Goal: Task Accomplishment & Management: Complete application form

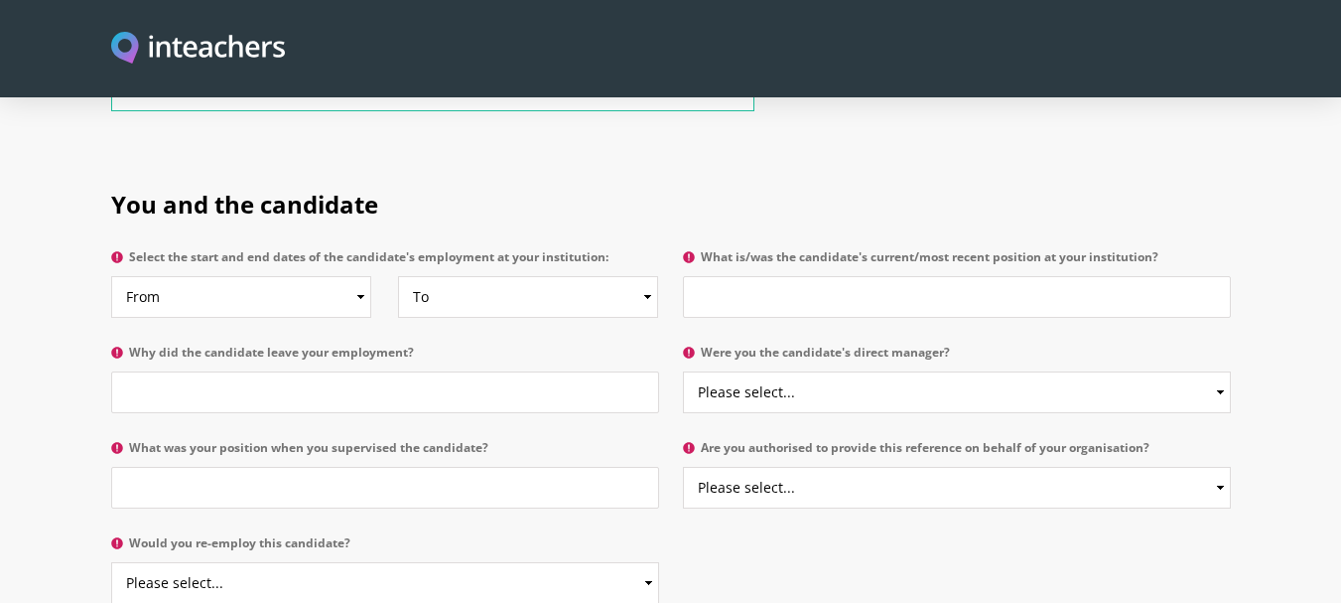
scroll to position [953, 0]
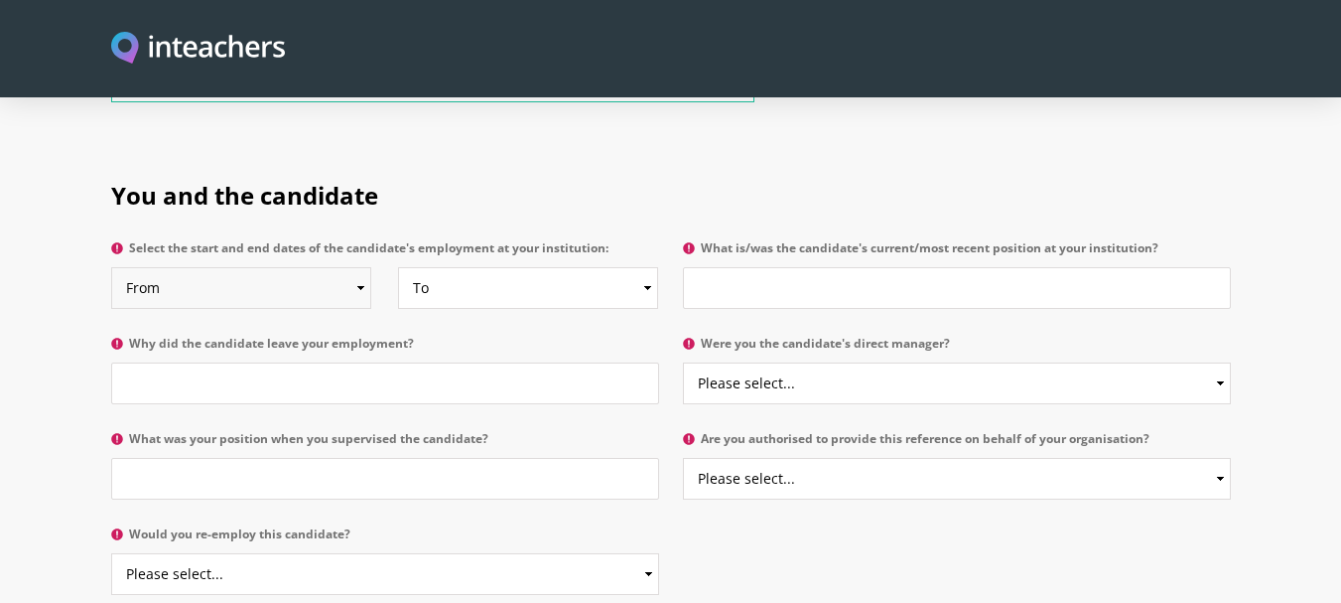
click at [362, 267] on select "From 2025 2024 2023 2022 2021 2020 2019 2018 2017 2016 2015 2014 2013 2012 2011…" at bounding box center [241, 288] width 260 height 42
select select "2016"
click at [111, 267] on select "From 2025 2024 2023 2022 2021 2020 2019 2018 2017 2016 2015 2014 2013 2012 2011…" at bounding box center [241, 288] width 260 height 42
click at [645, 267] on select "To Currently 2025 2024 2023 2022 2021 2020 2019 2018 2017 2016 2015 2014 2013 2…" at bounding box center [528, 288] width 260 height 42
select select "2024"
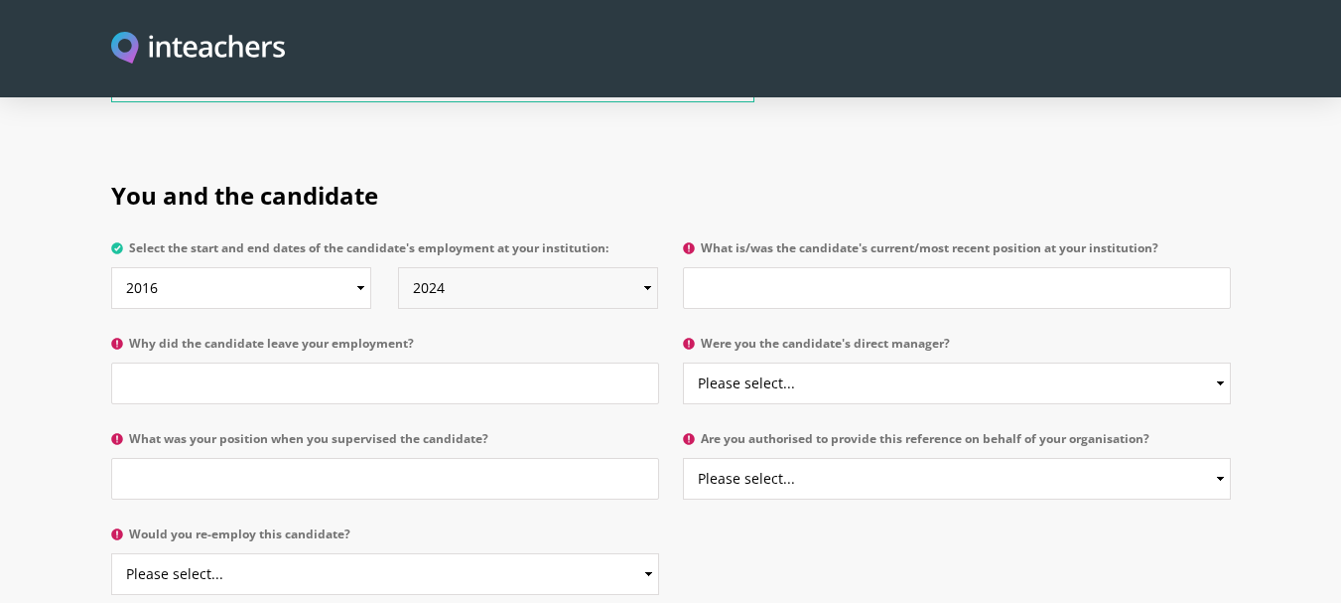
click at [398, 267] on select "To Currently 2025 2024 2023 2022 2021 2020 2019 2018 2017 2016 2015 2014 2013 2…" at bounding box center [528, 288] width 260 height 42
click at [766, 267] on input "What is/was the candidate's current/most recent position at your institution?" at bounding box center [957, 288] width 548 height 42
type input "BUSINESS EXECTIVE UFONE PTCL GROUP"
click at [433, 362] on input "Why did the candidate leave your employment?" at bounding box center [385, 383] width 548 height 42
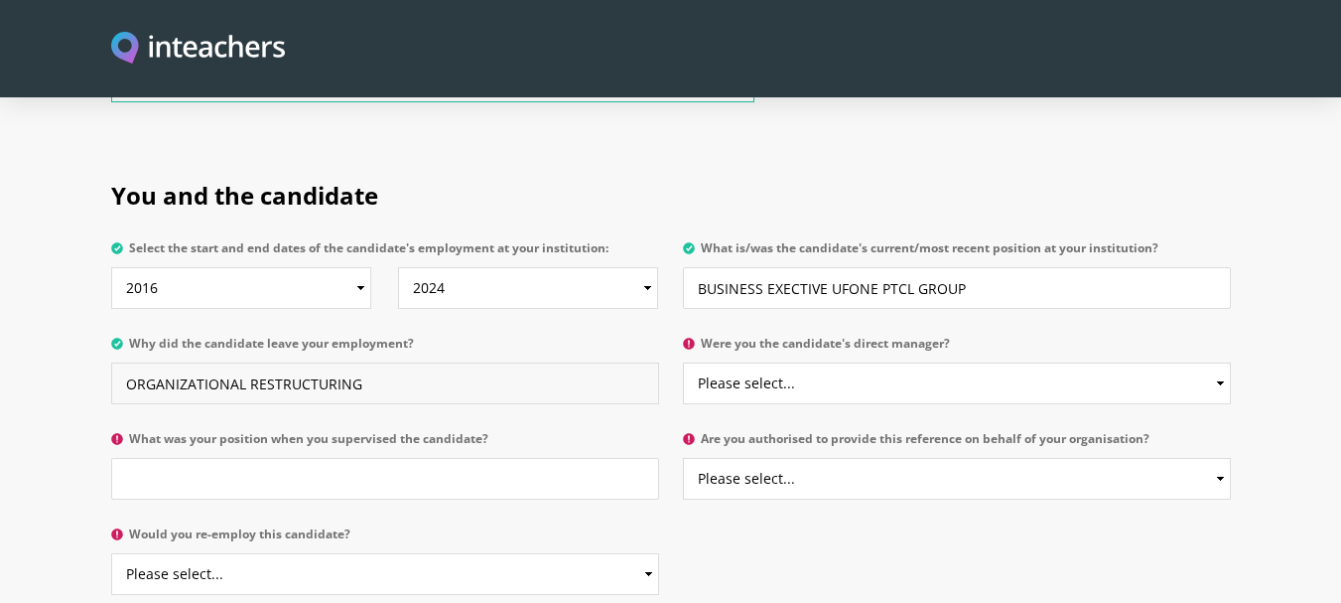
type input "ORGANIZATIONAL RESTRUCTURING"
click at [1220, 362] on select "Please select... Yes No" at bounding box center [957, 383] width 548 height 42
select select "Yes"
click at [683, 362] on select "Please select... Yes No" at bounding box center [957, 383] width 548 height 42
click at [1220, 458] on select "Please select... Yes No" at bounding box center [957, 479] width 548 height 42
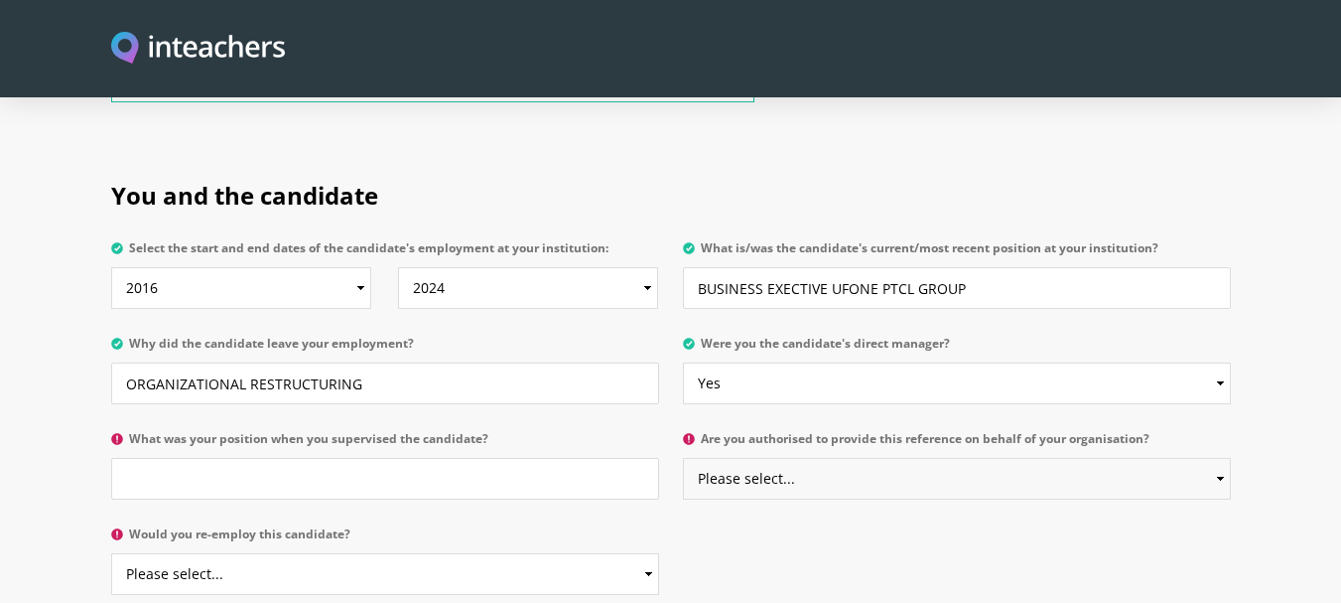
select select "Yes"
click at [683, 458] on select "Please select... Yes No" at bounding box center [957, 479] width 548 height 42
click at [242, 458] on input "What was your position when you supervised the candidate?" at bounding box center [385, 479] width 548 height 42
type input "ASSISSTANT MANAGER"
click at [646, 553] on select "Please select... Yes No" at bounding box center [385, 574] width 548 height 42
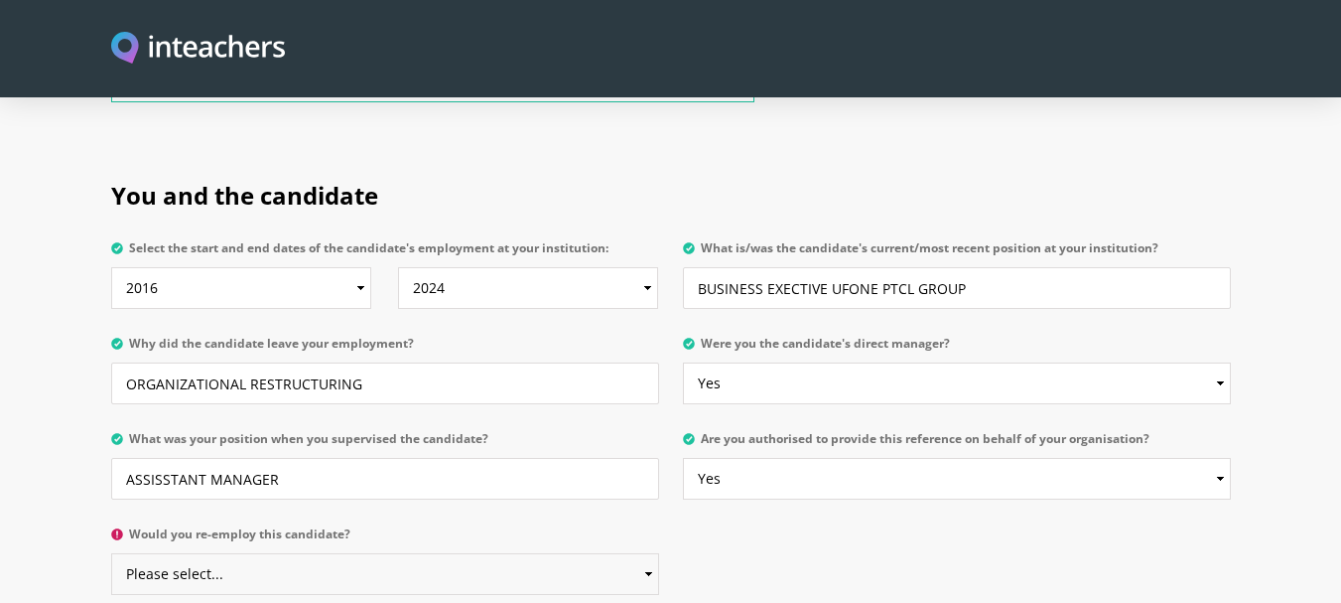
select select "Yes"
click at [111, 553] on select "Please select... Yes No" at bounding box center [385, 574] width 548 height 42
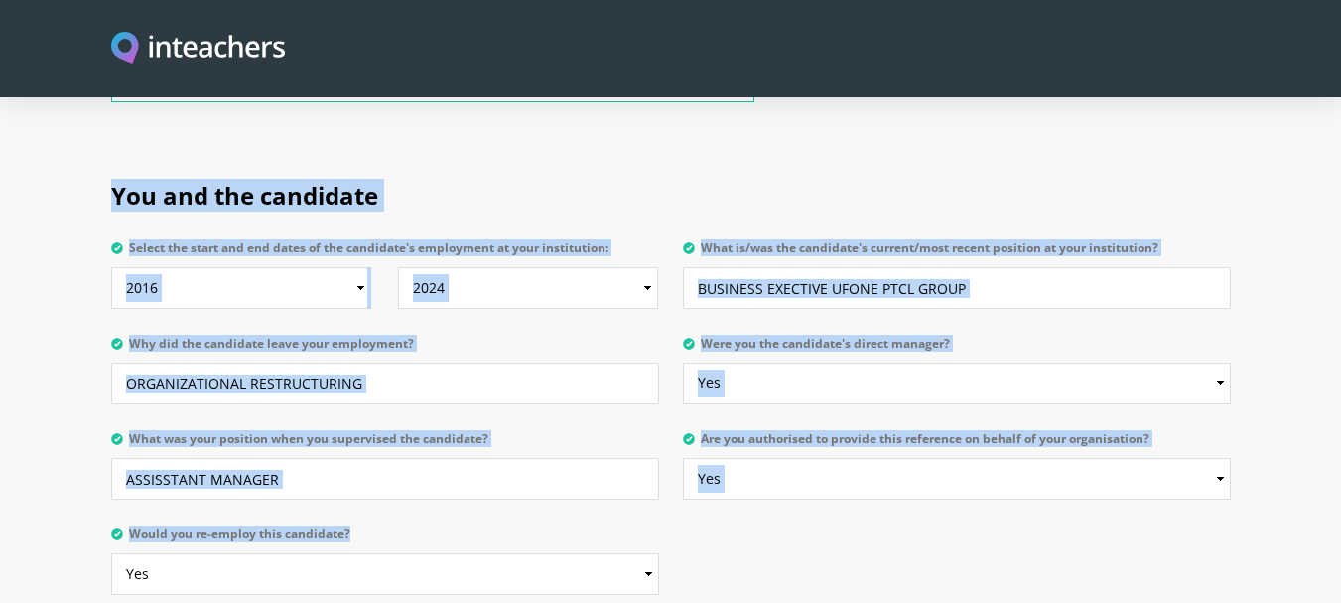
drag, startPoint x: 113, startPoint y: 139, endPoint x: 646, endPoint y: 508, distance: 648.6
click at [646, 508] on div "You and the candidate Select the start and end dates of the candidate's employm…" at bounding box center [671, 334] width 1120 height 369
drag, startPoint x: 646, startPoint y: 508, endPoint x: 708, endPoint y: 505, distance: 61.6
click at [708, 505] on div "You and the candidate Select the start and end dates of the candidate's employm…" at bounding box center [671, 382] width 1144 height 465
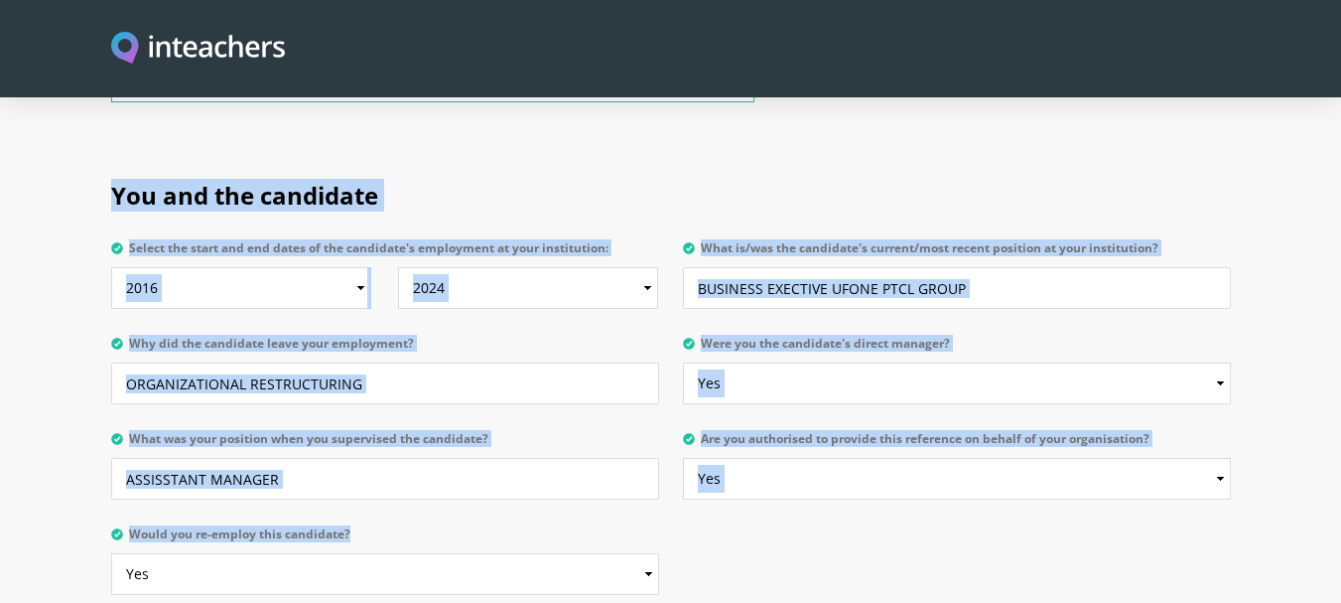
drag, startPoint x: 114, startPoint y: 142, endPoint x: 635, endPoint y: 555, distance: 665.1
click at [635, 519] on div "You and the candidate Select the start and end dates of the candidate's employm…" at bounding box center [671, 334] width 1120 height 369
copy div "You and the candidate Select the start and end dates of the candidate's employm…"
click at [807, 485] on div "You and the candidate Select the start and end dates of the candidate's employm…" at bounding box center [671, 382] width 1144 height 465
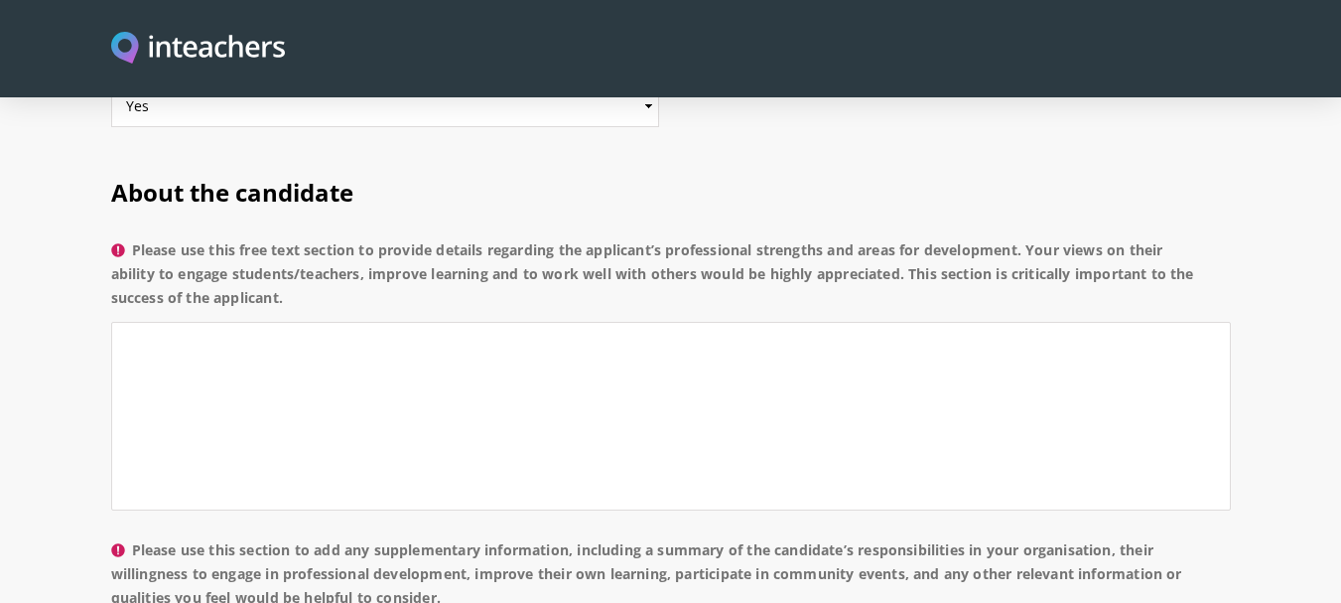
scroll to position [1430, 0]
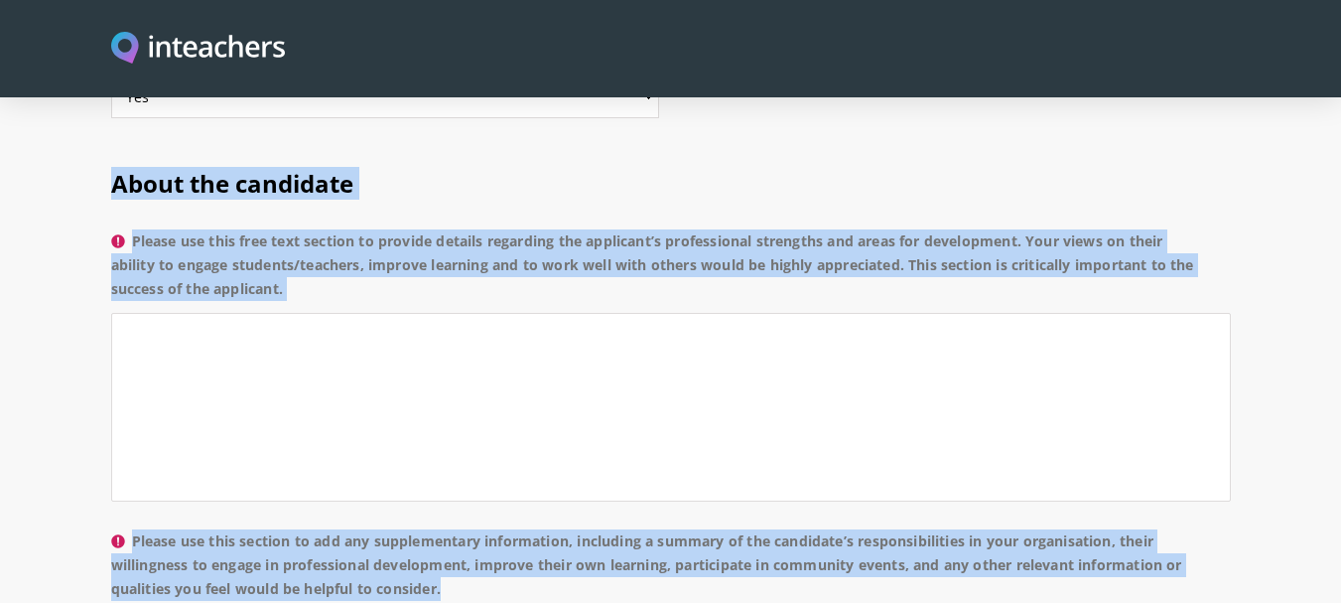
drag, startPoint x: 113, startPoint y: 127, endPoint x: 796, endPoint y: 557, distance: 807.1
click at [796, 557] on div "About the candidate Please use this free text section to provide details regard…" at bounding box center [671, 543] width 1120 height 811
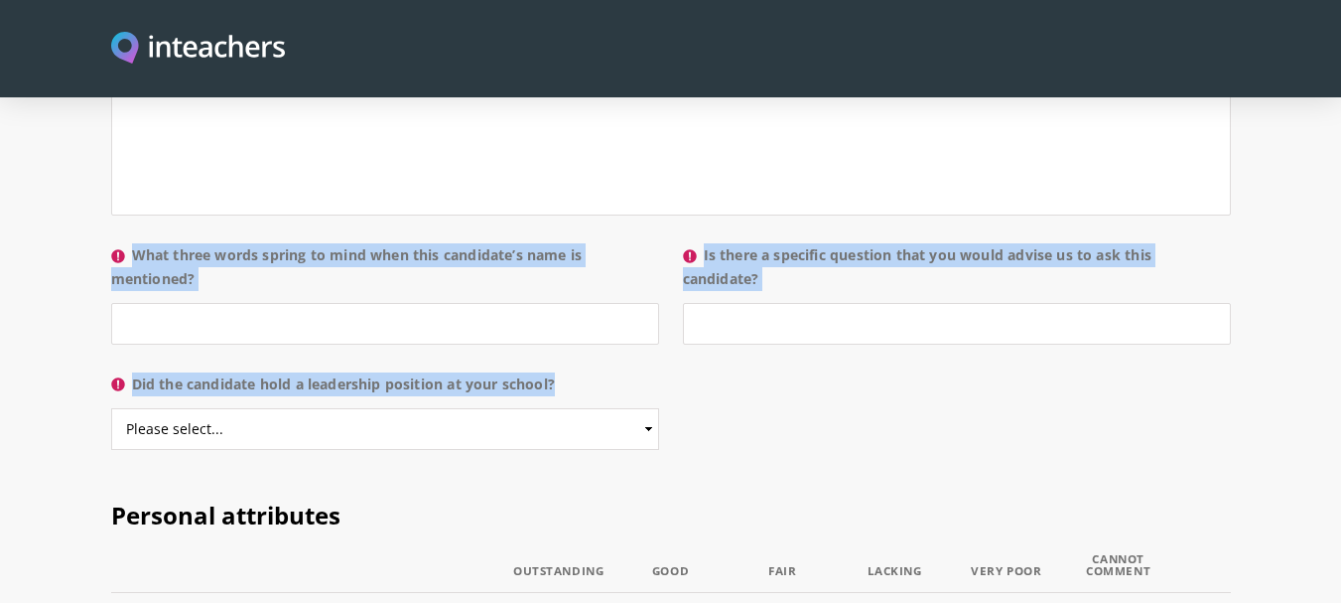
scroll to position [2044, 0]
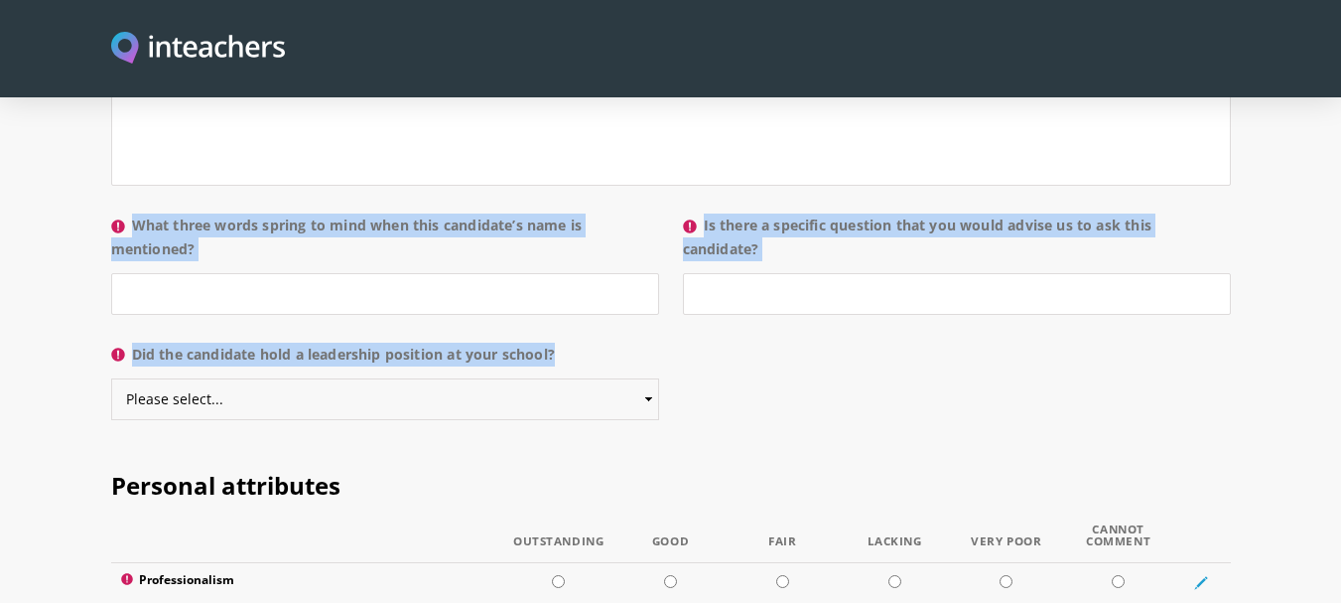
click at [647, 378] on select "Please select... Yes No" at bounding box center [385, 399] width 548 height 42
select select "Yes"
click at [111, 378] on select "Please select... Yes No" at bounding box center [385, 399] width 548 height 42
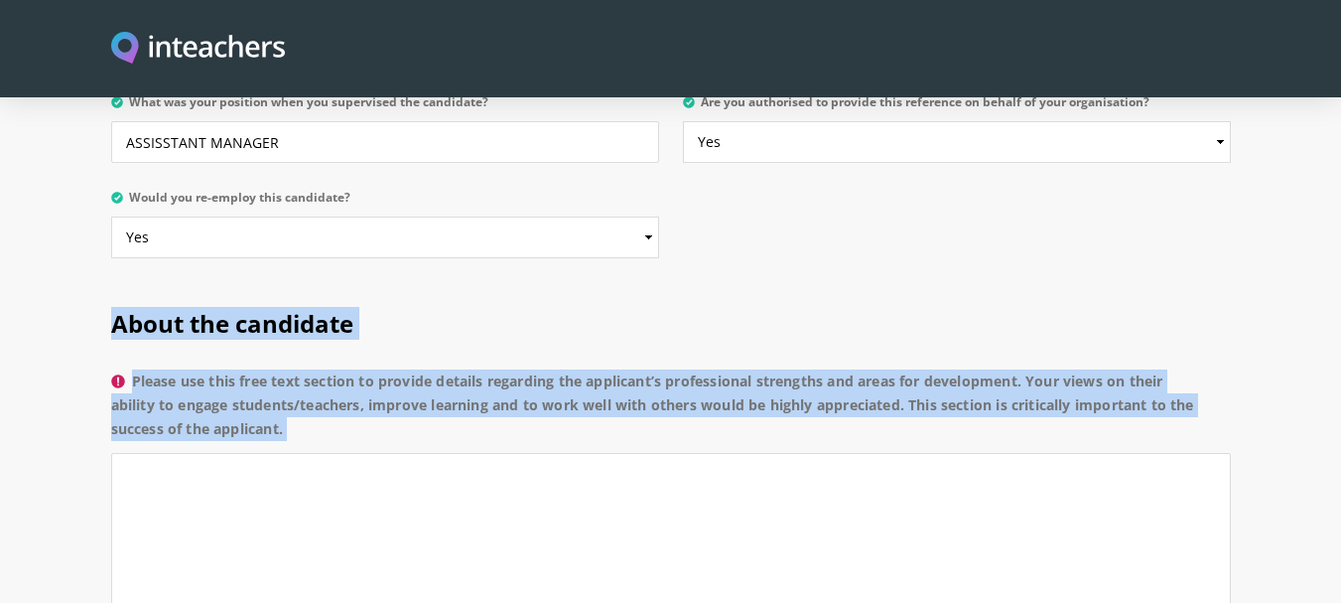
scroll to position [1197, 0]
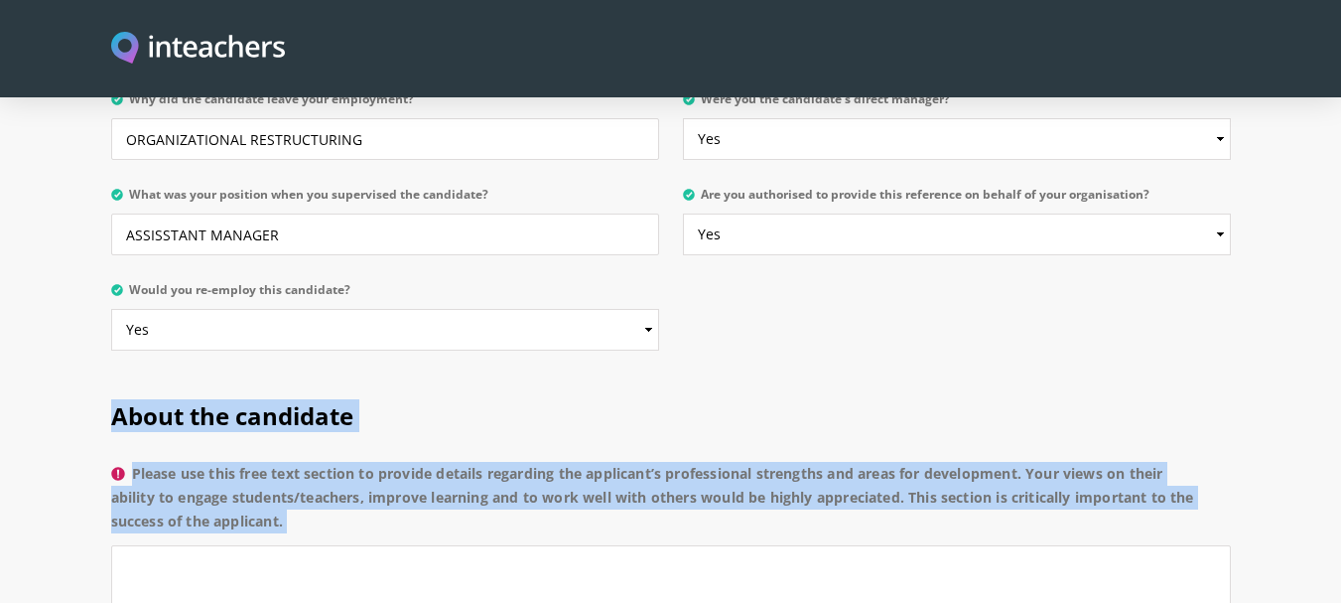
copy div "Lorem ips dolorsita Consec adi elit sedd eius tempori ut laboree dolorem aliqua…"
click at [840, 370] on h2 "About the candidate" at bounding box center [671, 411] width 1120 height 83
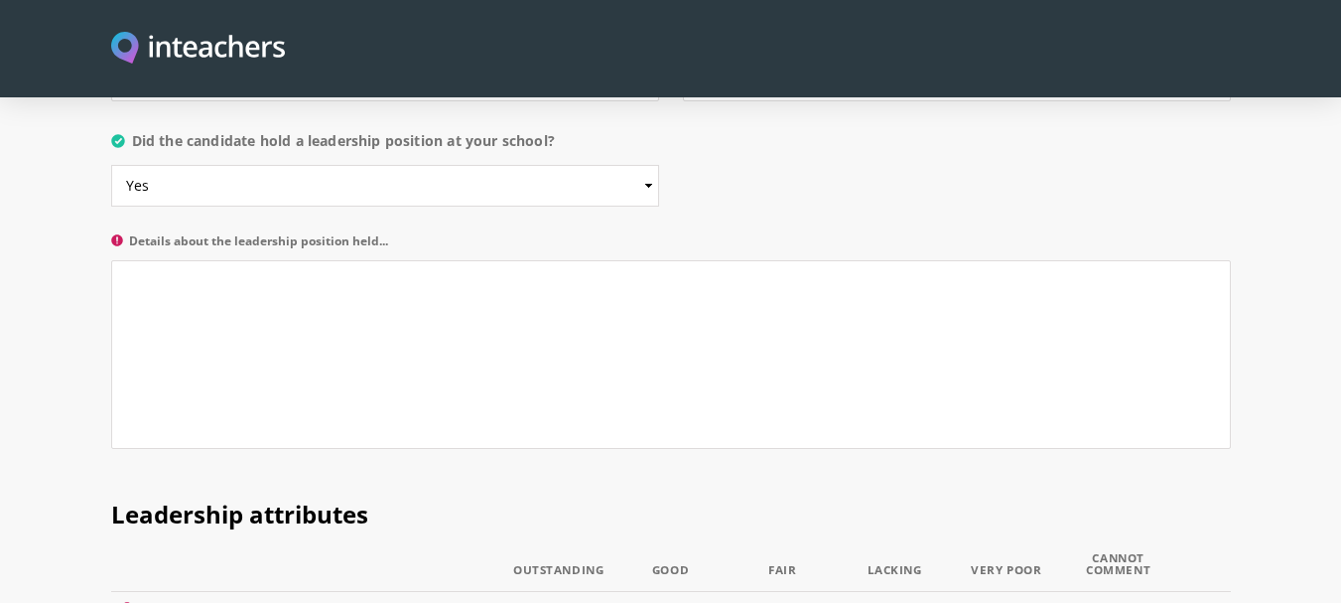
scroll to position [2298, 0]
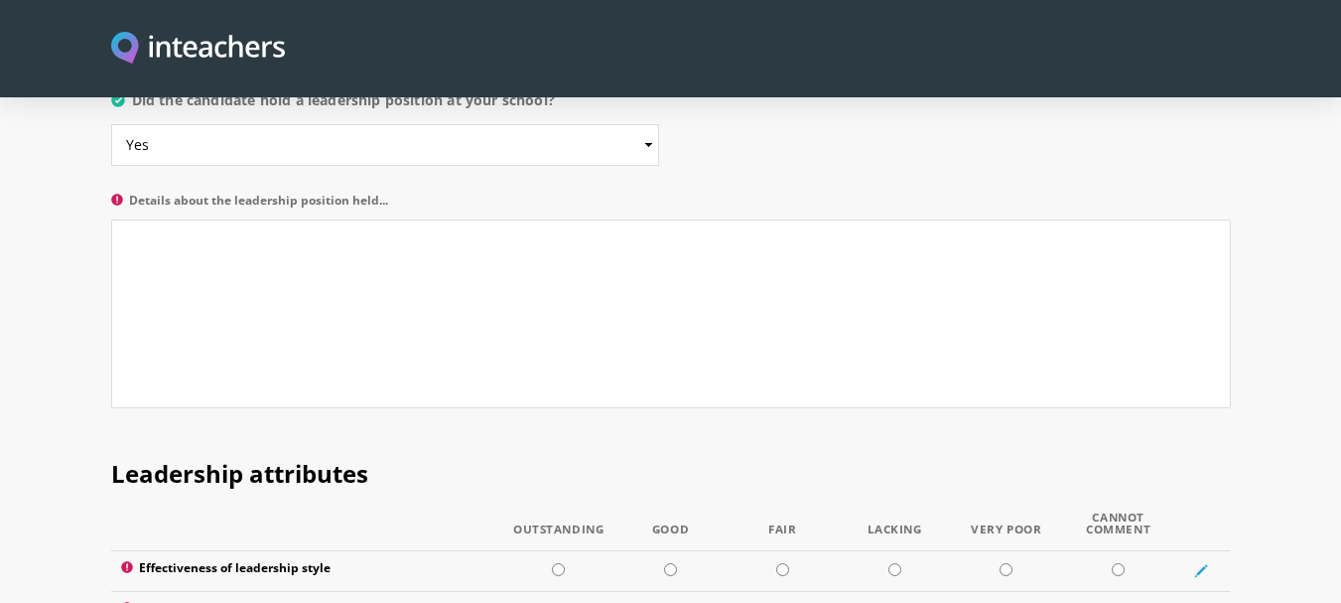
drag, startPoint x: 132, startPoint y: 144, endPoint x: 384, endPoint y: 142, distance: 252.2
click at [384, 194] on label "Details about the leadership position held..." at bounding box center [671, 207] width 1120 height 26
copy label "Details about the leadership position held."
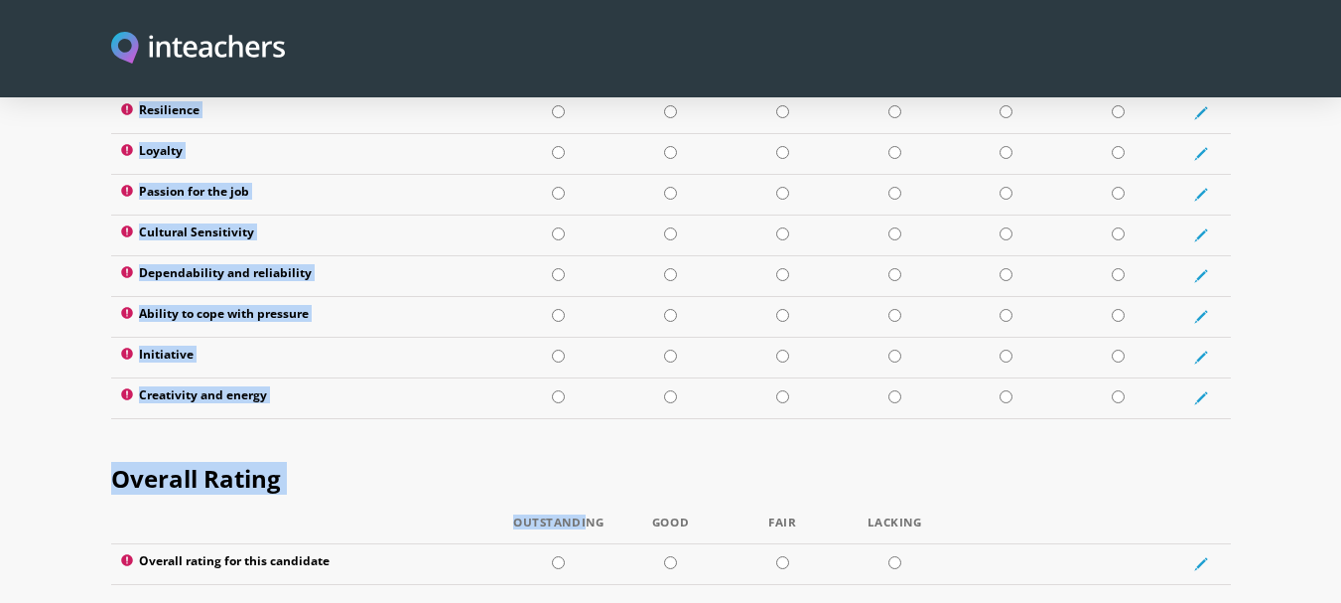
scroll to position [3462, 0]
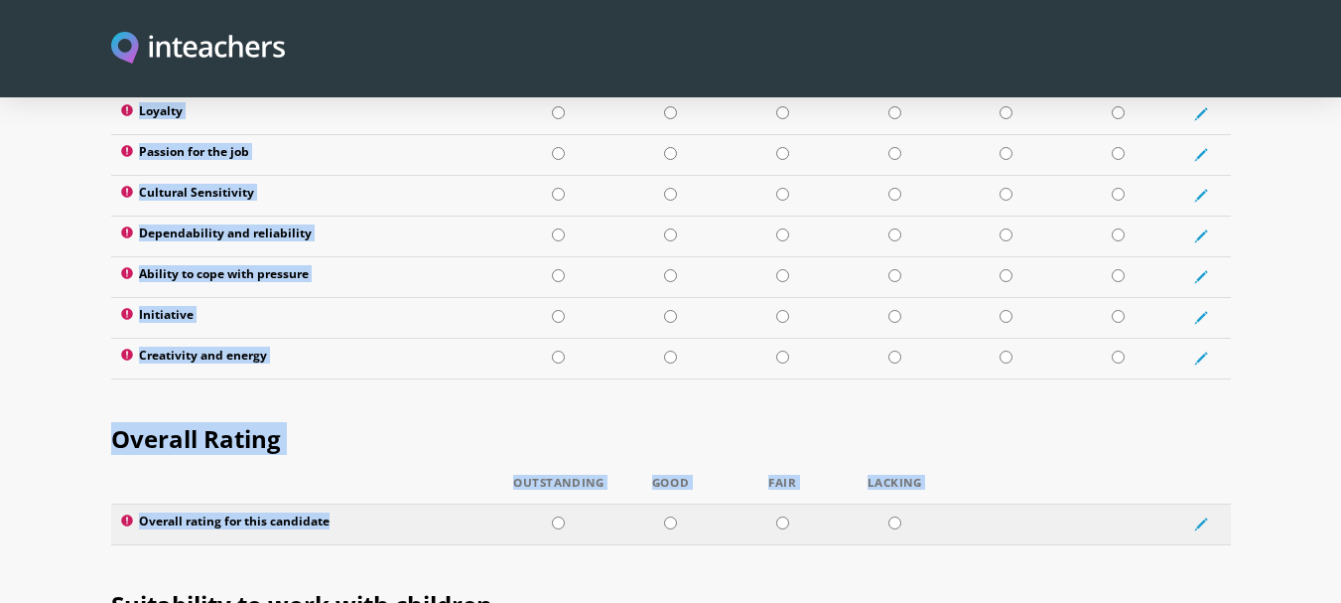
drag, startPoint x: 113, startPoint y: 132, endPoint x: 586, endPoint y: 485, distance: 589.6
click at [586, 503] on td at bounding box center [558, 523] width 112 height 41
radio input "true"
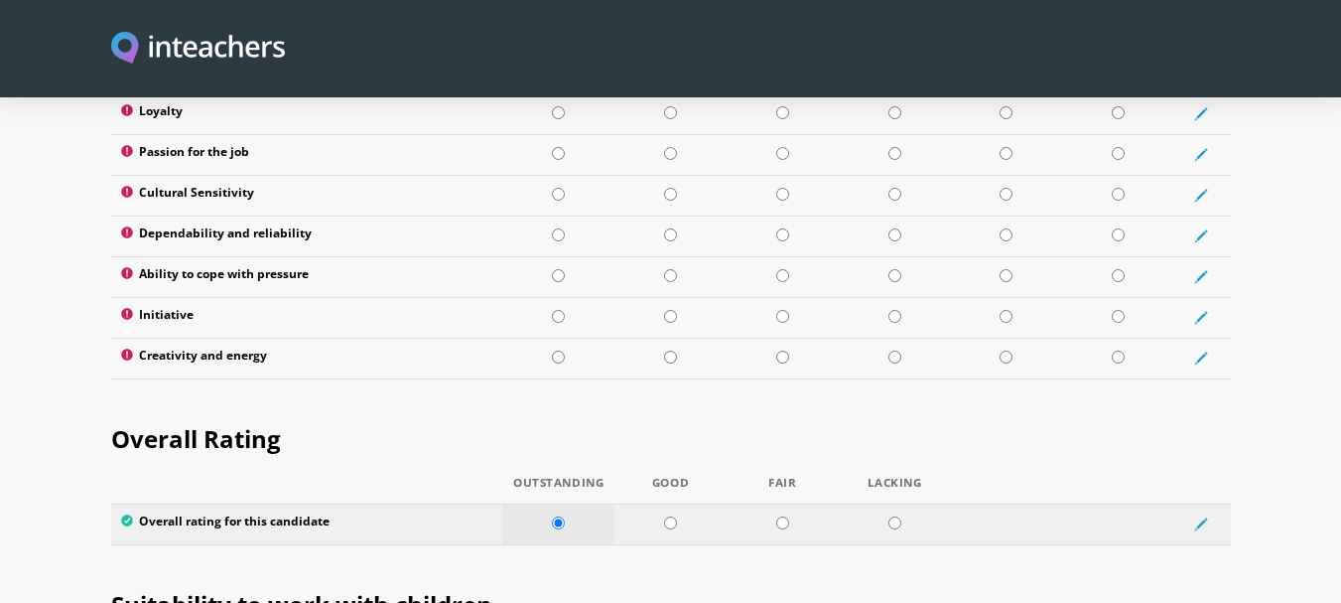
click at [586, 503] on td at bounding box center [558, 523] width 112 height 41
click at [559, 350] on input "radio" at bounding box center [558, 356] width 13 height 13
radio input "true"
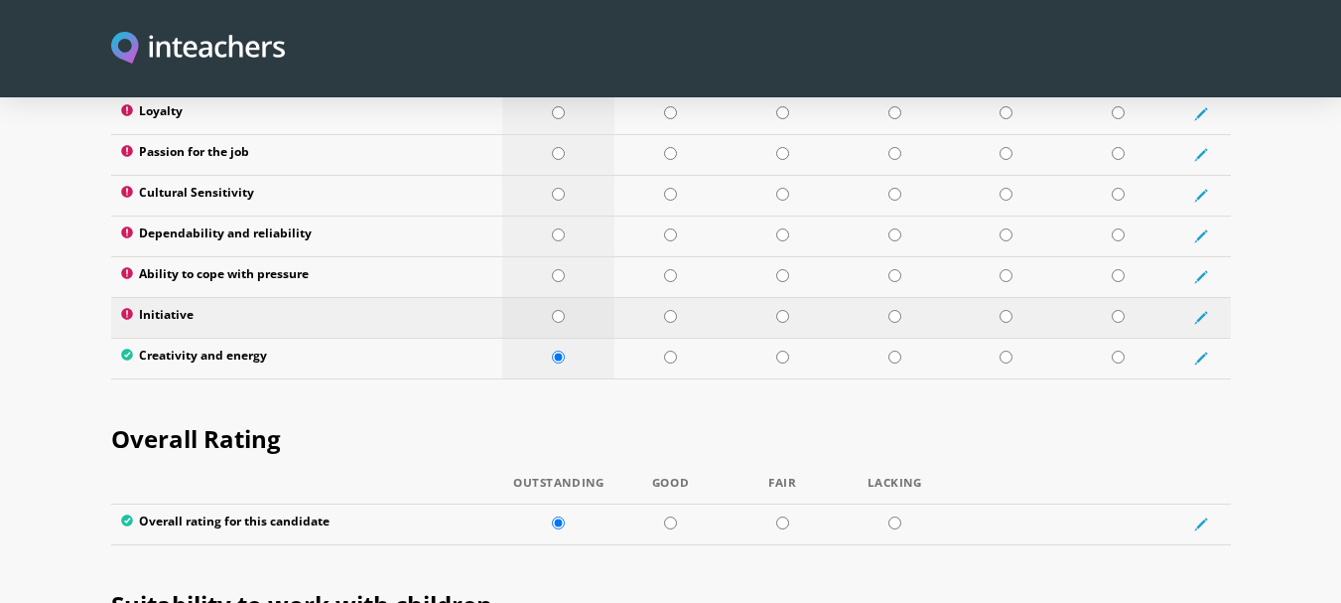
click at [558, 310] on input "radio" at bounding box center [558, 316] width 13 height 13
radio input "true"
click at [560, 256] on td at bounding box center [558, 276] width 112 height 41
radio input "true"
click at [558, 228] on input "radio" at bounding box center [558, 234] width 13 height 13
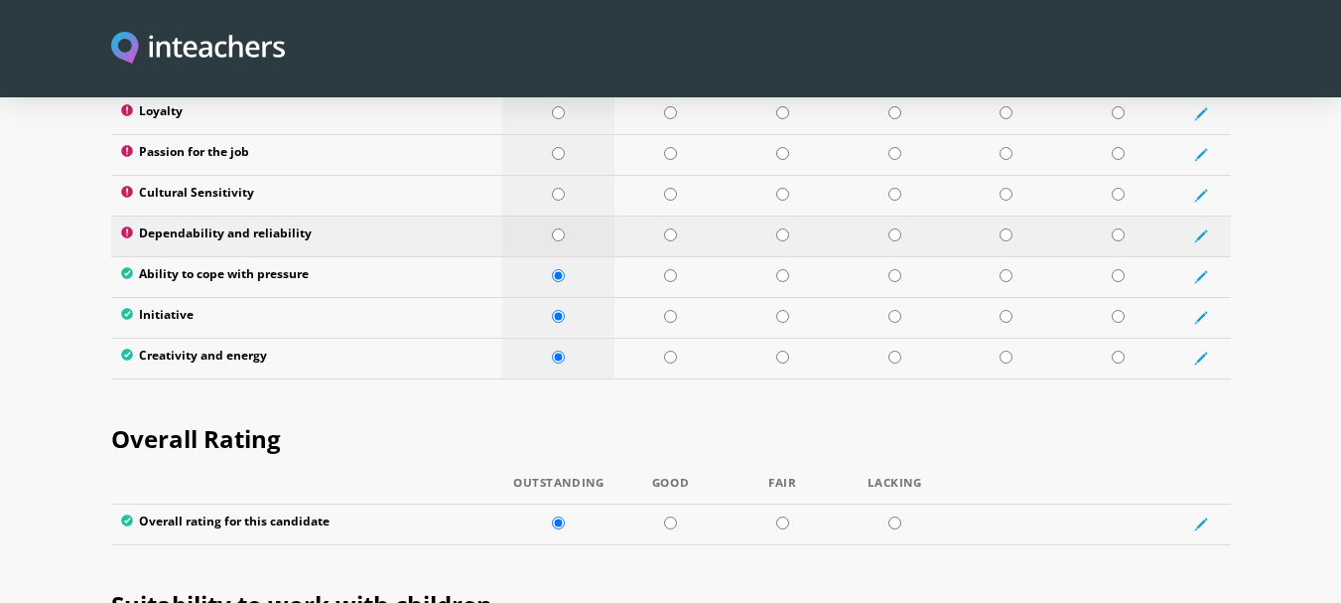
radio input "true"
click at [556, 188] on input "radio" at bounding box center [558, 194] width 13 height 13
radio input "true"
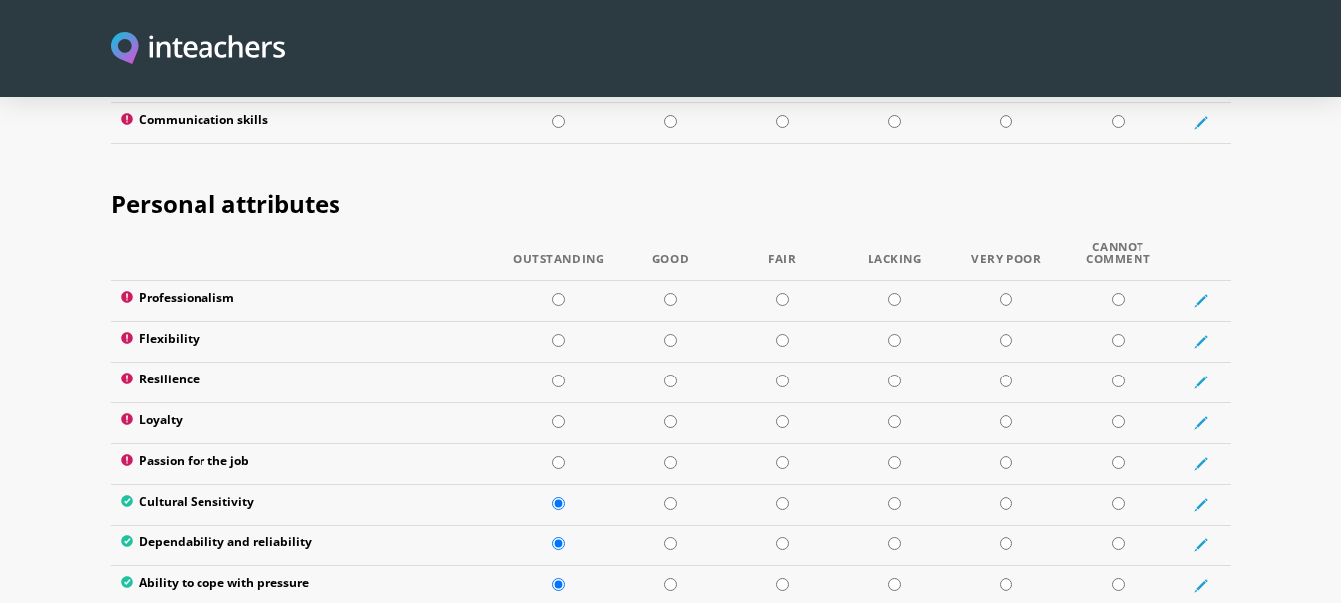
scroll to position [3144, 0]
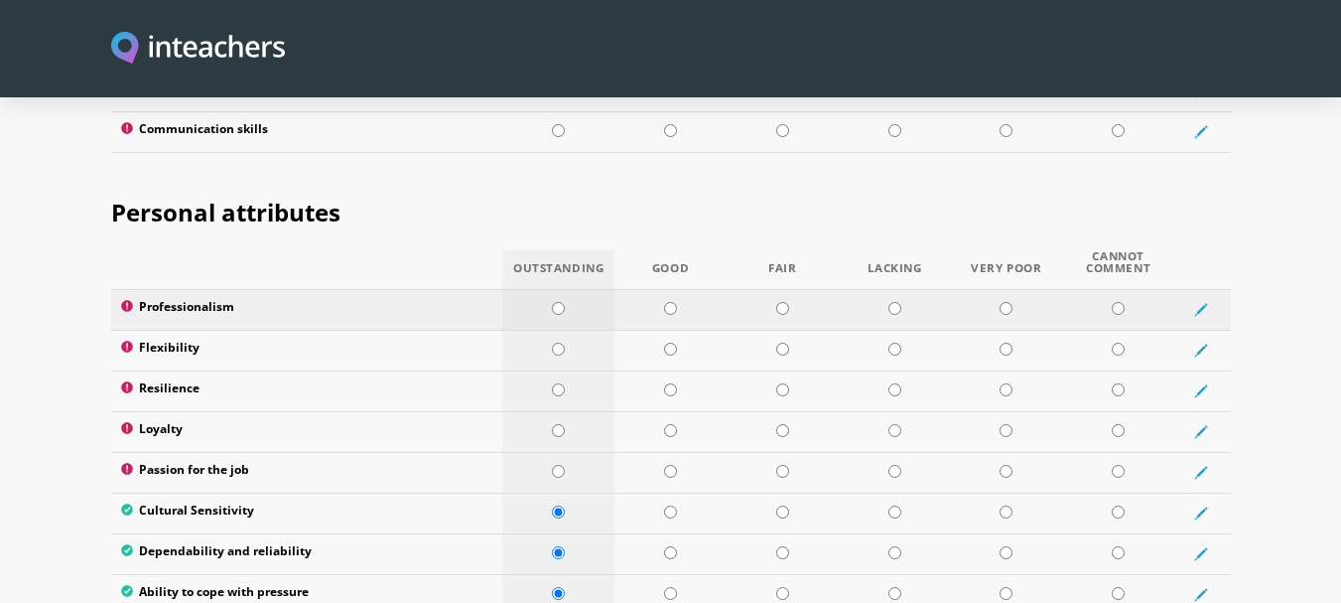
click at [553, 302] on input "radio" at bounding box center [558, 308] width 13 height 13
radio input "true"
click at [561, 343] on input "radio" at bounding box center [558, 349] width 13 height 13
radio input "true"
click at [558, 383] on input "radio" at bounding box center [558, 389] width 13 height 13
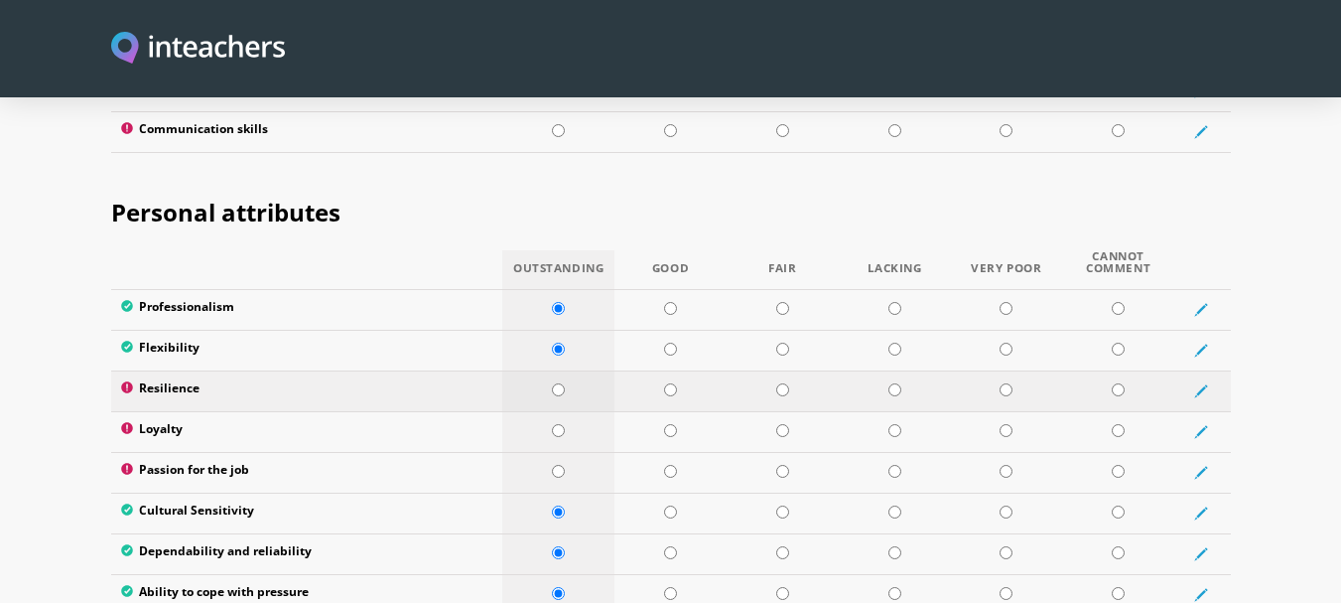
radio input "true"
click at [558, 411] on td at bounding box center [558, 431] width 112 height 41
radio input "true"
click at [559, 465] on input "radio" at bounding box center [558, 471] width 13 height 13
radio input "true"
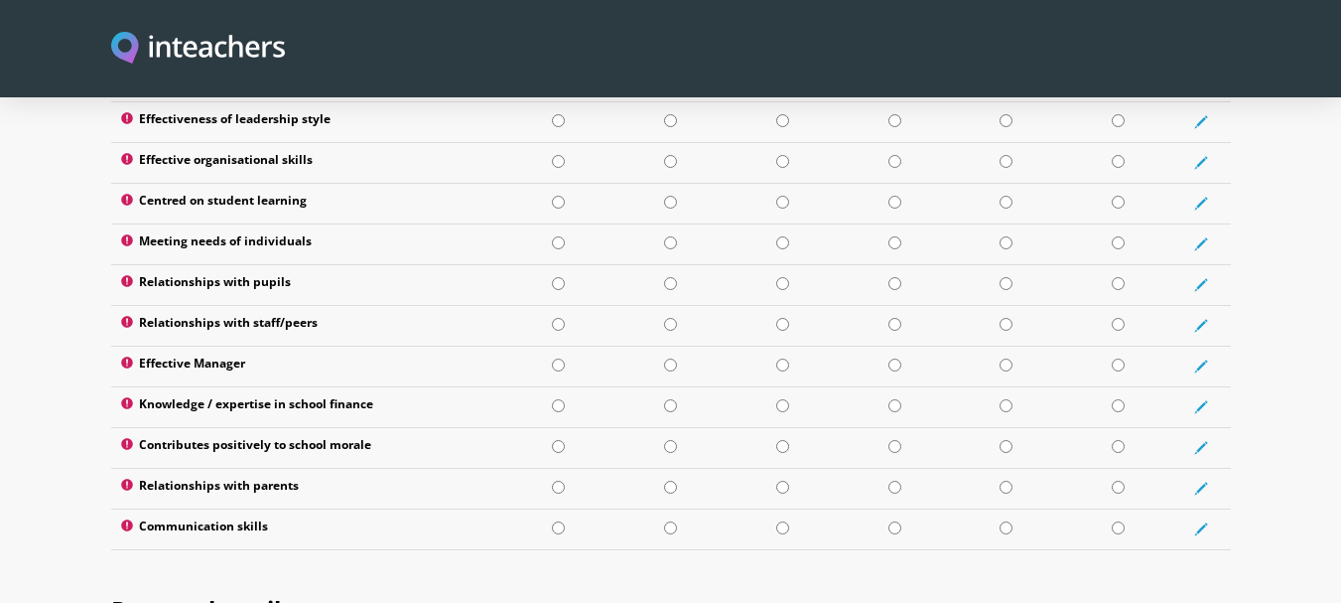
scroll to position [2708, 0]
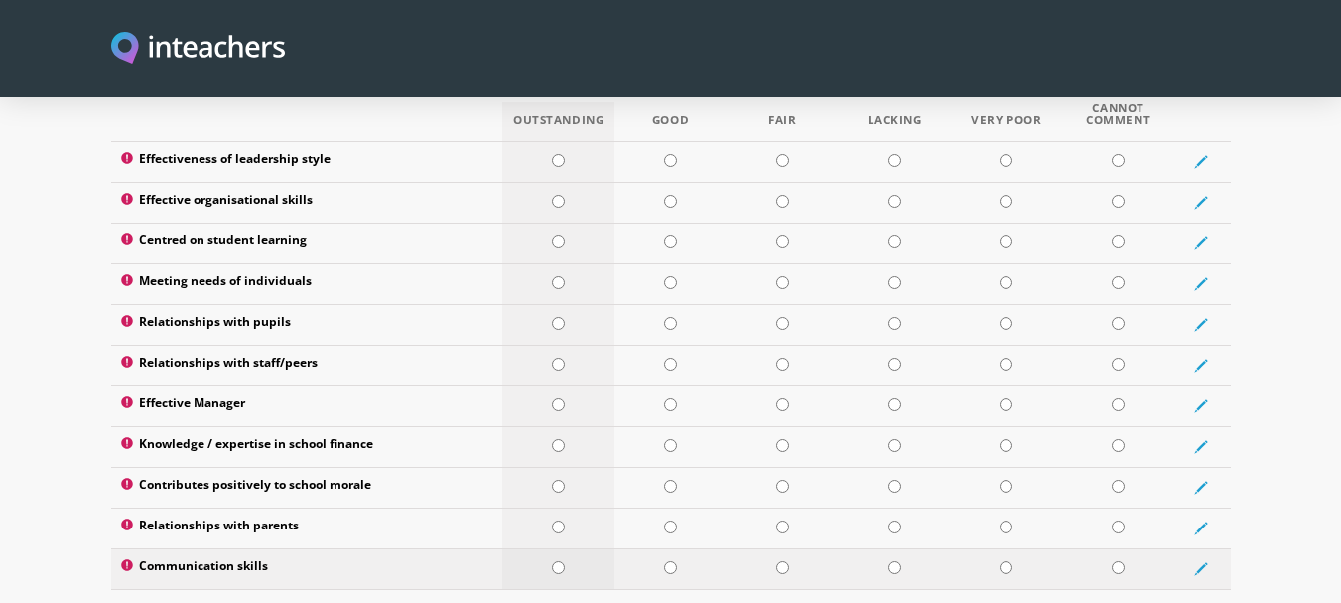
click at [559, 561] on input "radio" at bounding box center [558, 567] width 13 height 13
radio input "true"
click at [562, 520] on input "radio" at bounding box center [558, 526] width 13 height 13
radio input "true"
click at [557, 480] on input "radio" at bounding box center [558, 486] width 13 height 13
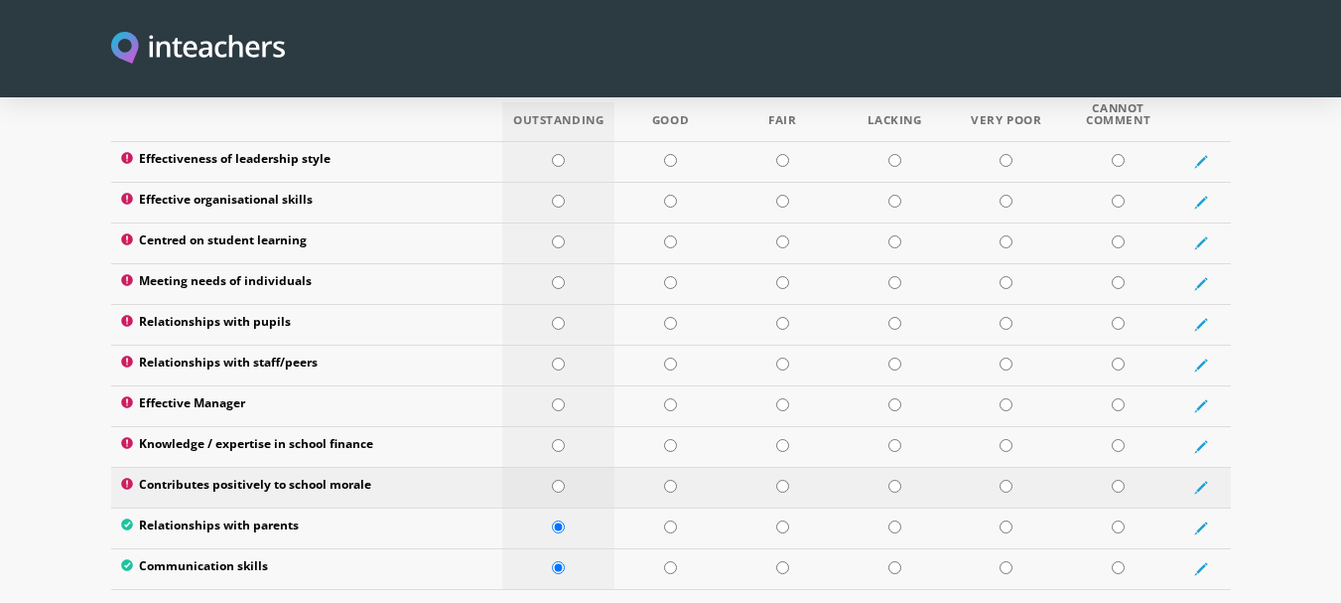
radio input "true"
click at [557, 439] on input "radio" at bounding box center [558, 445] width 13 height 13
radio input "true"
click at [557, 385] on td at bounding box center [558, 405] width 112 height 41
radio input "true"
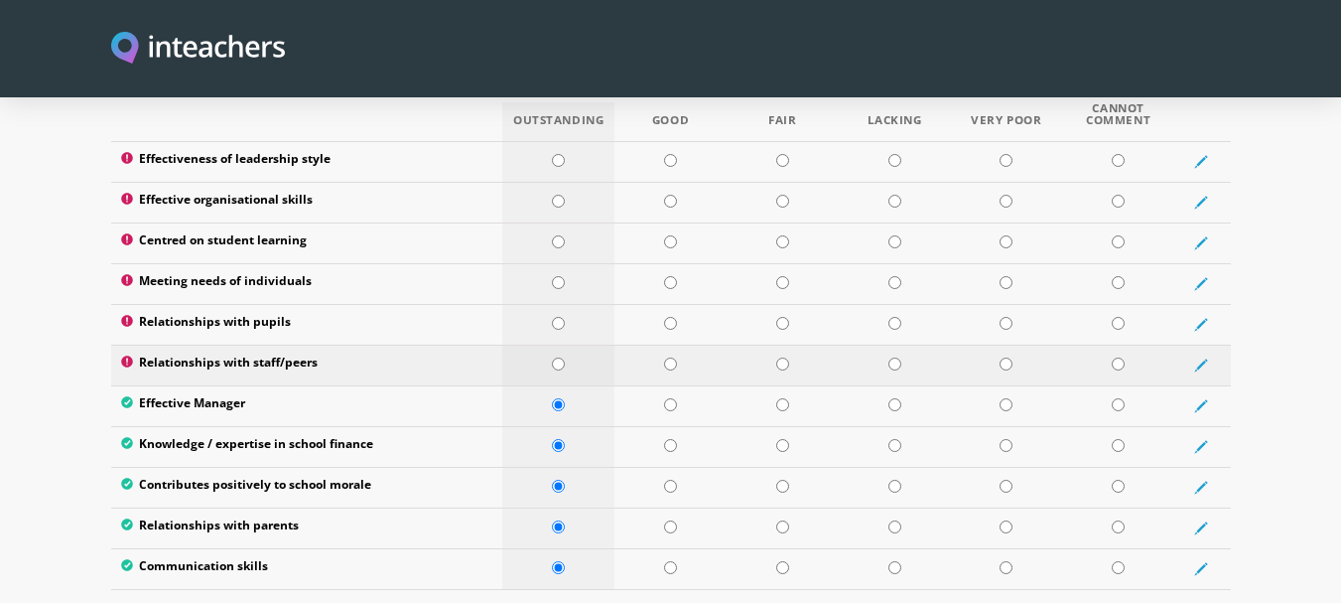
click at [559, 357] on input "radio" at bounding box center [558, 363] width 13 height 13
radio input "true"
click at [555, 317] on input "radio" at bounding box center [558, 323] width 13 height 13
radio input "true"
click at [559, 276] on input "radio" at bounding box center [558, 282] width 13 height 13
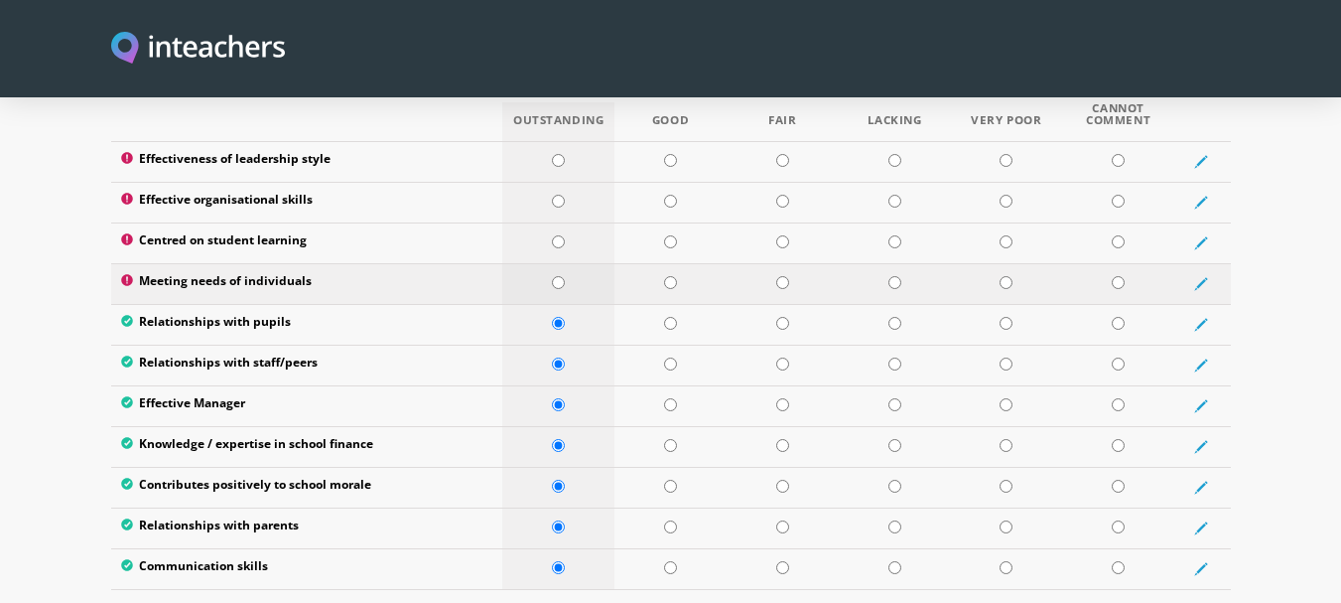
radio input "true"
click at [556, 235] on input "radio" at bounding box center [558, 241] width 13 height 13
radio input "true"
click at [554, 195] on input "radio" at bounding box center [558, 201] width 13 height 13
radio input "true"
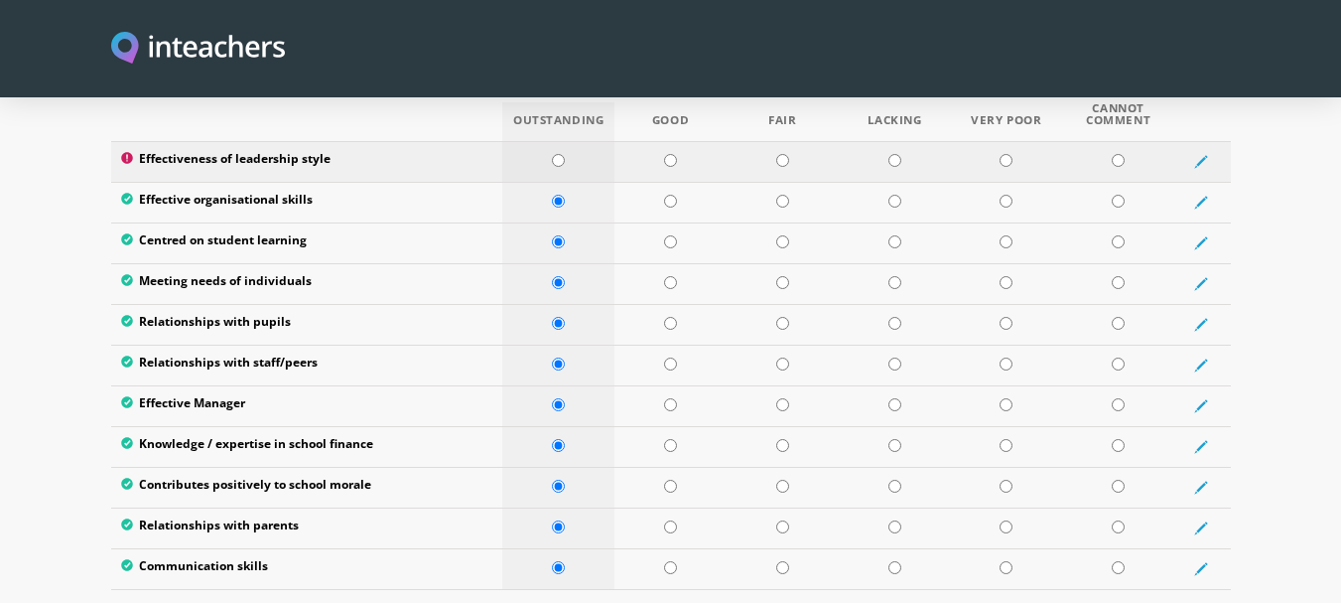
click at [562, 154] on input "radio" at bounding box center [558, 160] width 13 height 13
radio input "true"
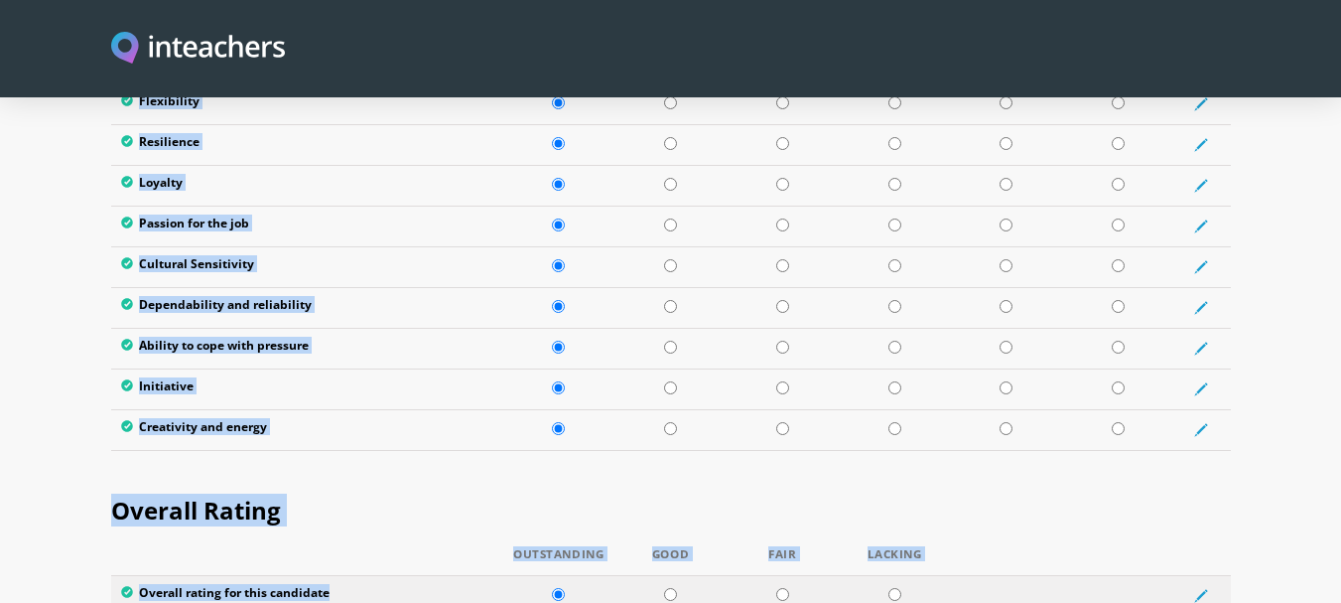
scroll to position [3393, 0]
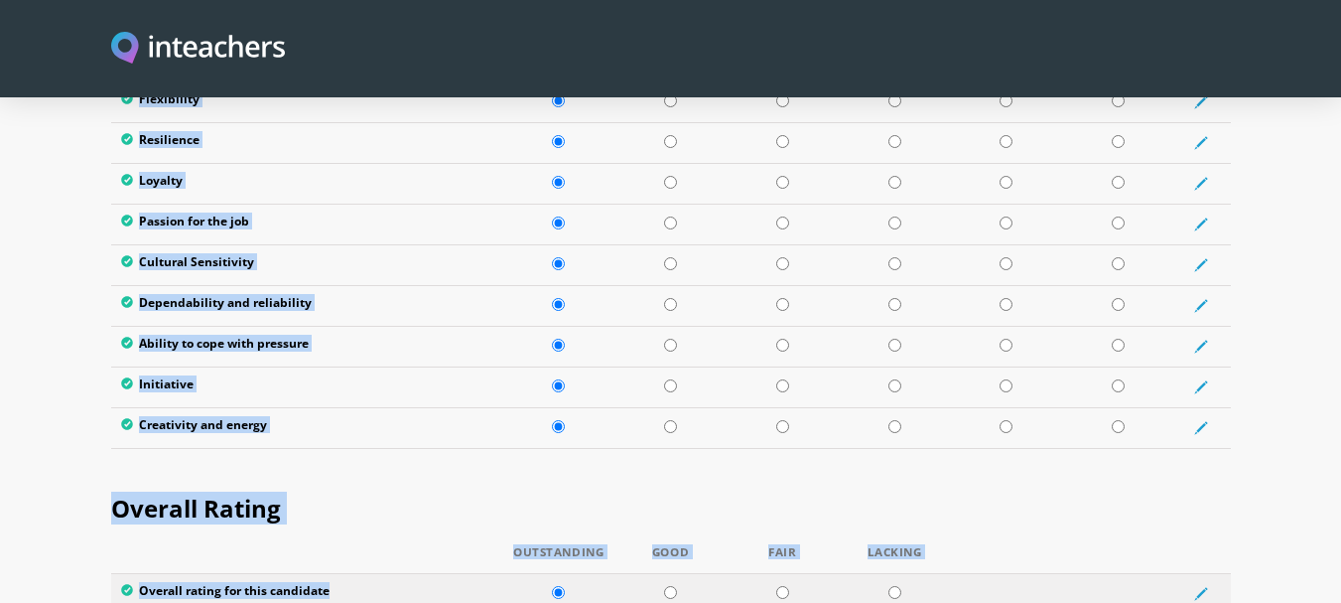
drag, startPoint x: 112, startPoint y: 163, endPoint x: 516, endPoint y: 529, distance: 545.5
copy form "Leadership attributes Outstanding Good Fair Lacking Very Poor Cannot Comment Ef…"
click at [81, 463] on section "Overall Rating Outstanding Good Fair Lacking Overall rating for this candidate" at bounding box center [670, 546] width 1341 height 166
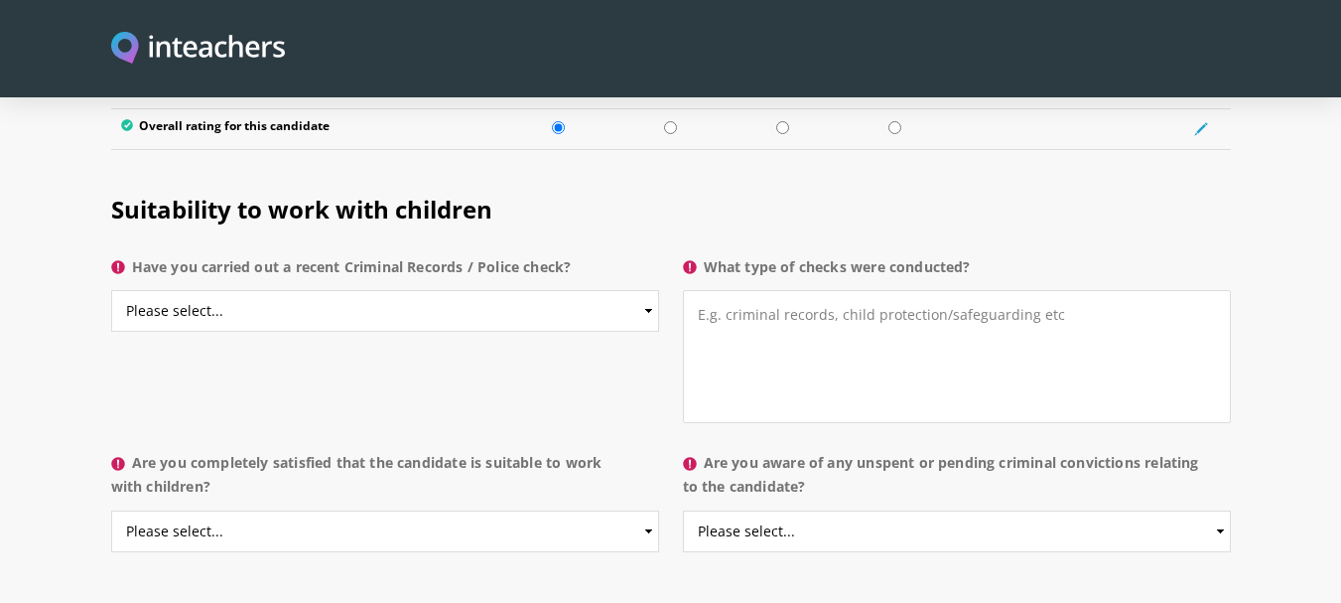
scroll to position [3869, 0]
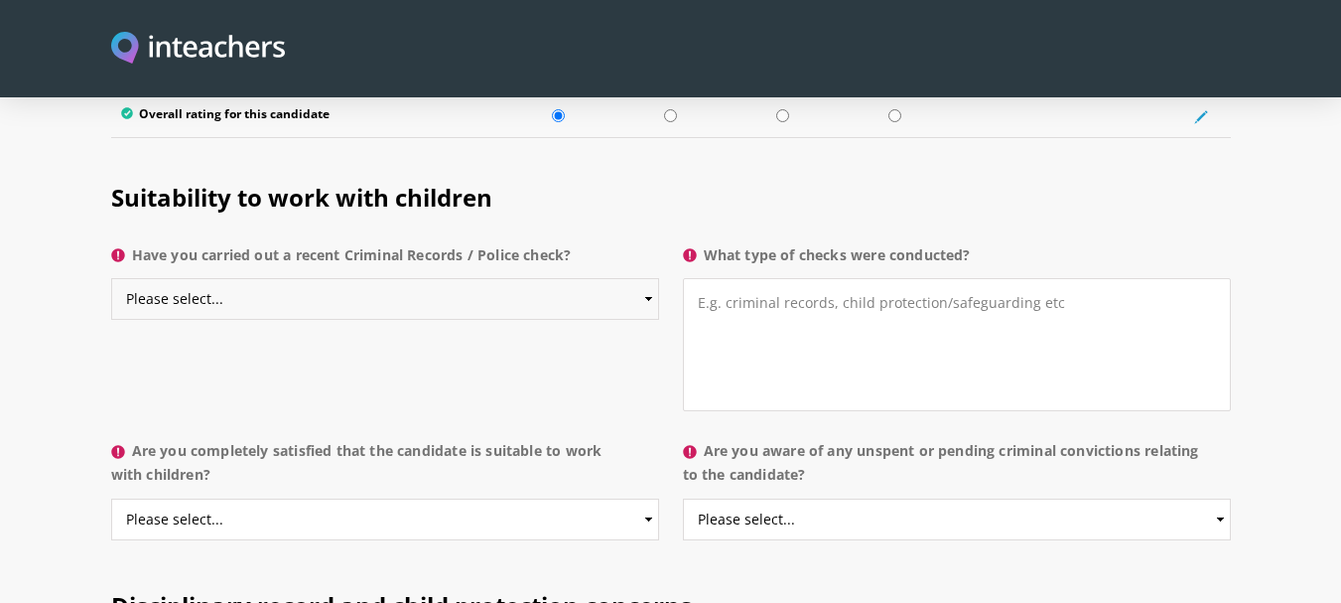
click at [649, 278] on select "Please select... Yes No Do not know" at bounding box center [385, 299] width 548 height 42
click at [111, 278] on select "Please select... Yes No Do not know" at bounding box center [385, 299] width 548 height 42
click at [652, 278] on select "Please select... Yes No Do not know" at bounding box center [385, 299] width 548 height 42
select select "No"
click at [111, 278] on select "Please select... Yes No Do not know" at bounding box center [385, 299] width 548 height 42
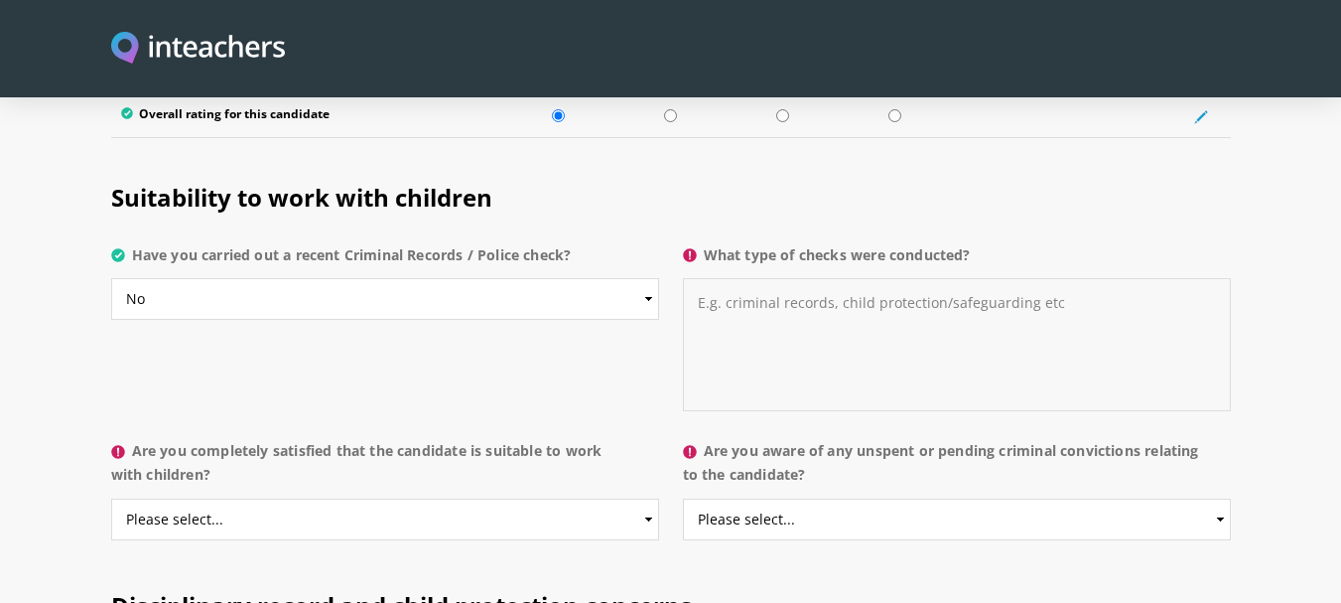
click at [723, 278] on textarea "What type of checks were conducted?" at bounding box center [957, 344] width 548 height 133
click at [648, 498] on select "Please select... Yes No Do not know" at bounding box center [385, 519] width 548 height 42
select select "Yes"
click at [111, 498] on select "Please select... Yes No Do not know" at bounding box center [385, 519] width 548 height 42
click at [1218, 498] on select "Please select... Yes No Do not know" at bounding box center [957, 519] width 548 height 42
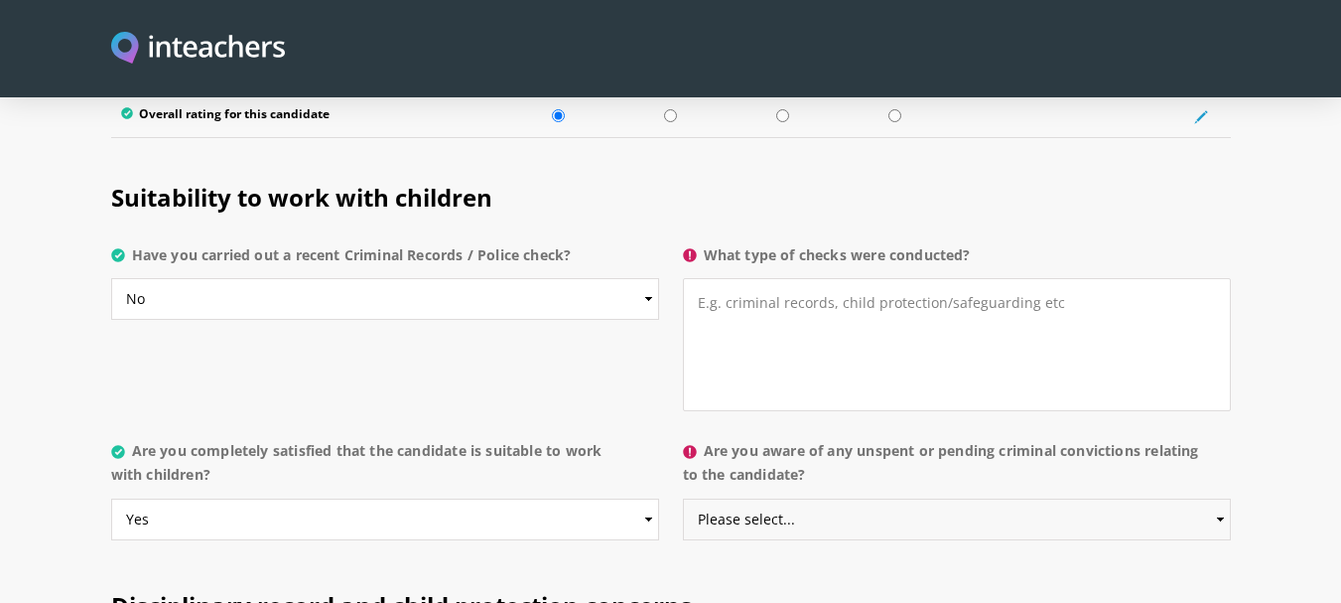
select select "No"
click at [683, 498] on select "Please select... Yes No Do not know" at bounding box center [957, 519] width 548 height 42
click at [771, 278] on textarea "What type of checks were conducted?" at bounding box center [957, 344] width 548 height 133
type textarea "no check were conducted"
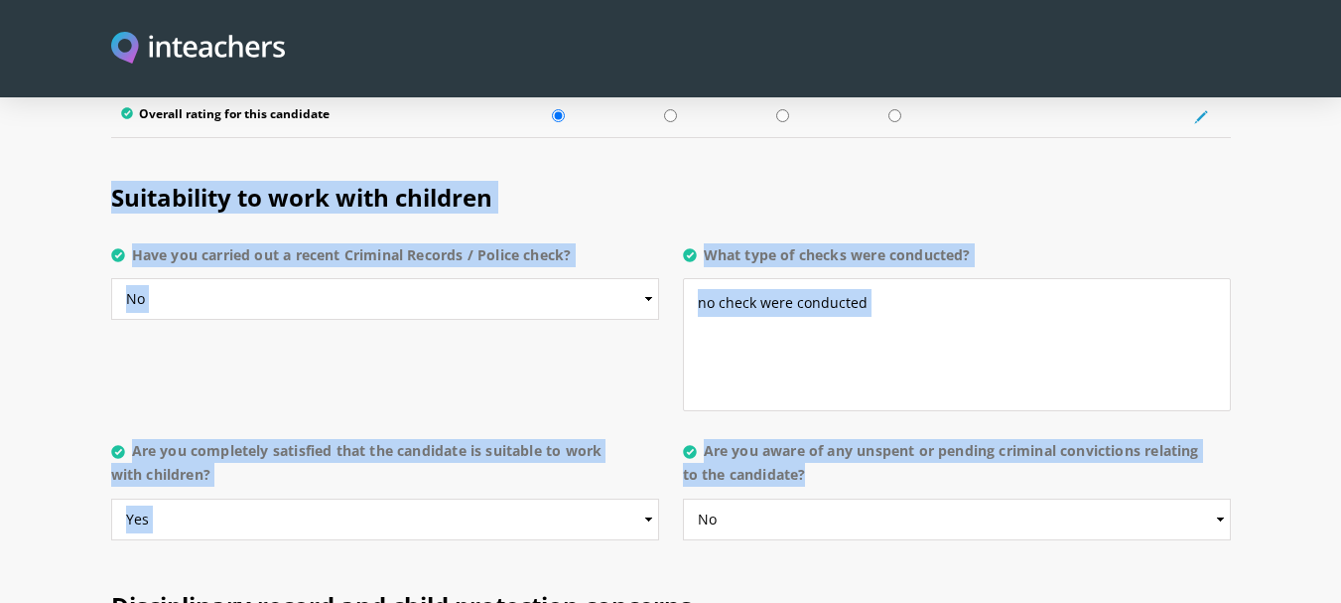
drag, startPoint x: 117, startPoint y: 144, endPoint x: 853, endPoint y: 488, distance: 812.4
click at [853, 488] on section "Suitability to work with children Have you carried out a recent Criminal Record…" at bounding box center [670, 356] width 1341 height 408
copy section "Suitability to work with children Have you carried out a recent Criminal Record…"
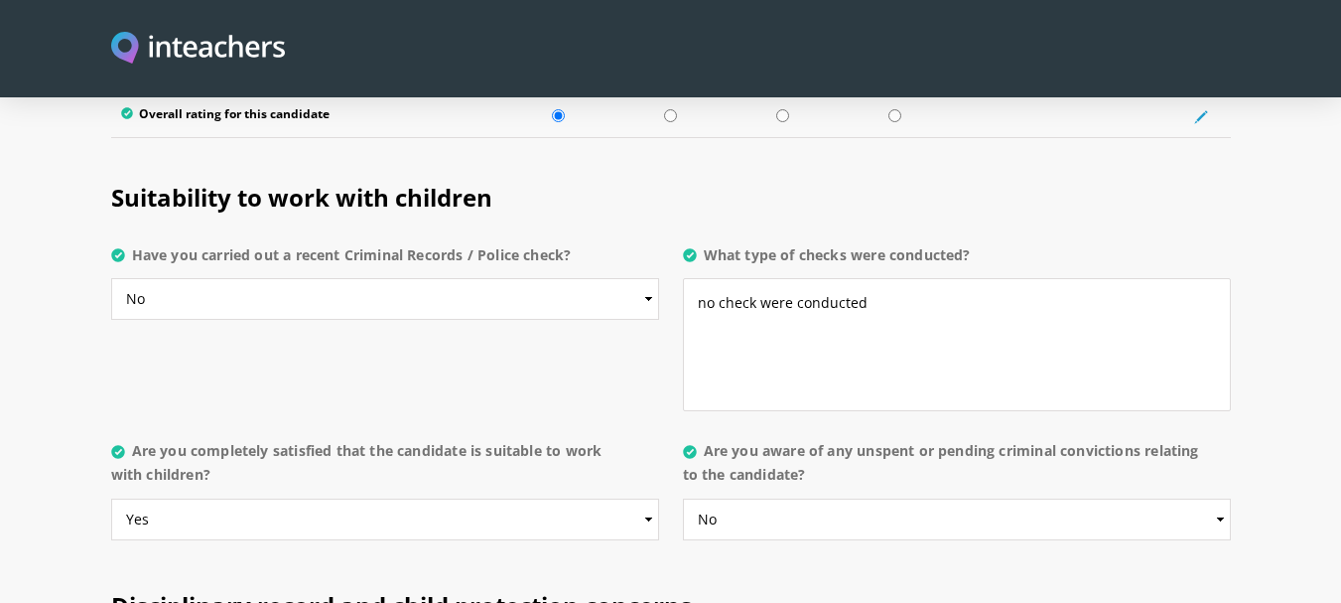
click at [754, 560] on h2 "Disciplinary record and child protection concerns" at bounding box center [671, 601] width 1120 height 83
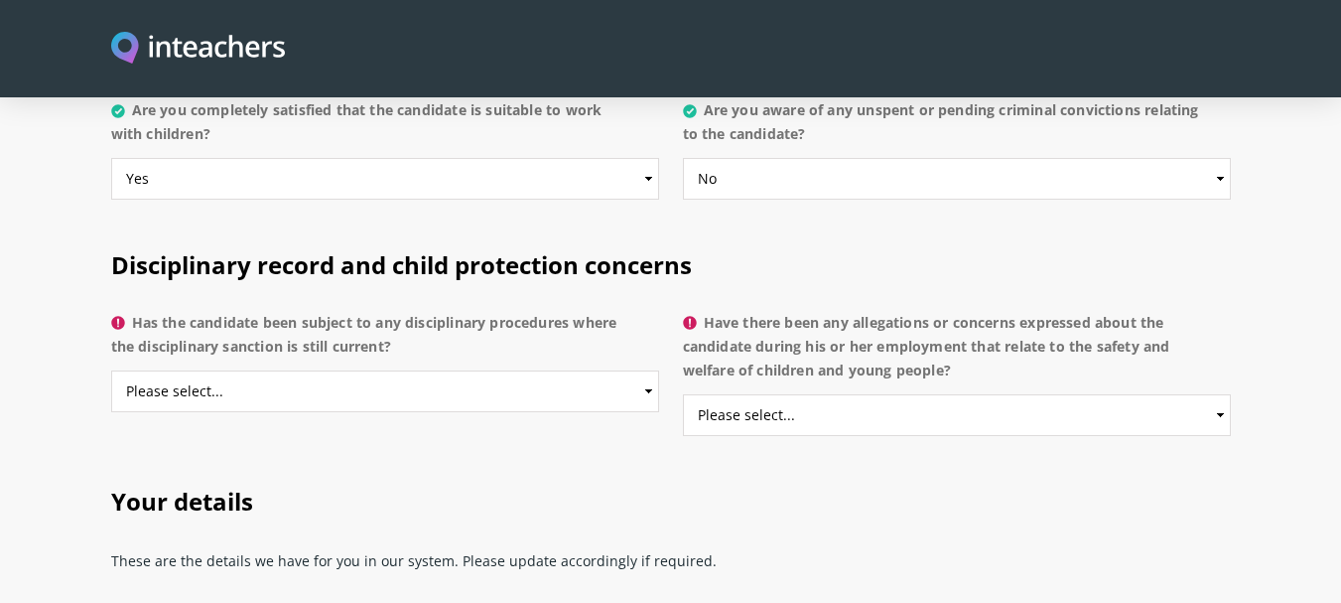
scroll to position [4200, 0]
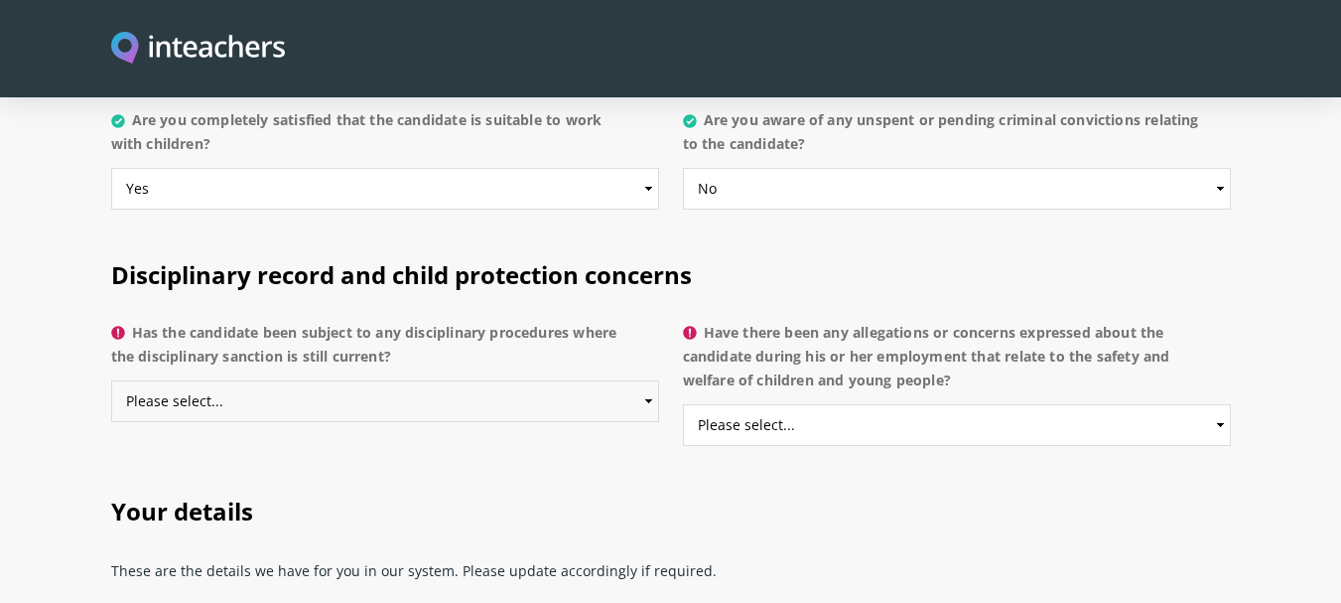
click at [647, 380] on select "Please select... Yes No Do not know" at bounding box center [385, 401] width 548 height 42
select select "No"
click at [111, 380] on select "Please select... Yes No Do not know" at bounding box center [385, 401] width 548 height 42
click at [1223, 404] on select "Please select... Yes No Do not know" at bounding box center [957, 425] width 548 height 42
select select "No"
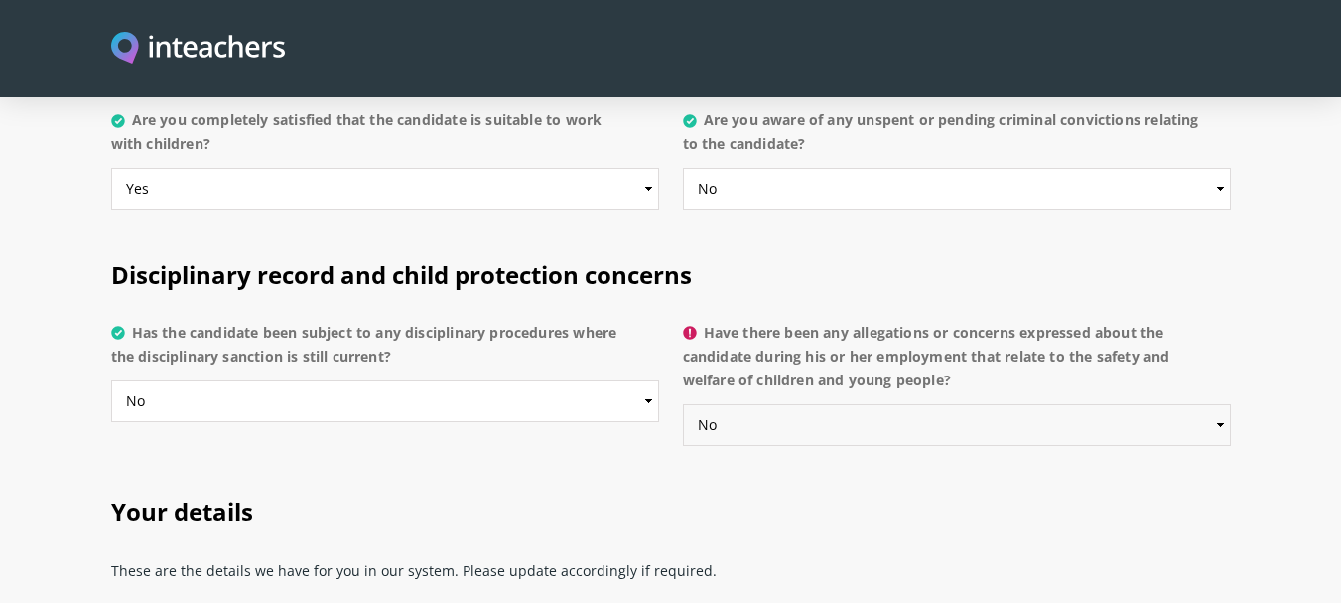
click at [683, 404] on select "Please select... Yes No Do not know" at bounding box center [957, 425] width 548 height 42
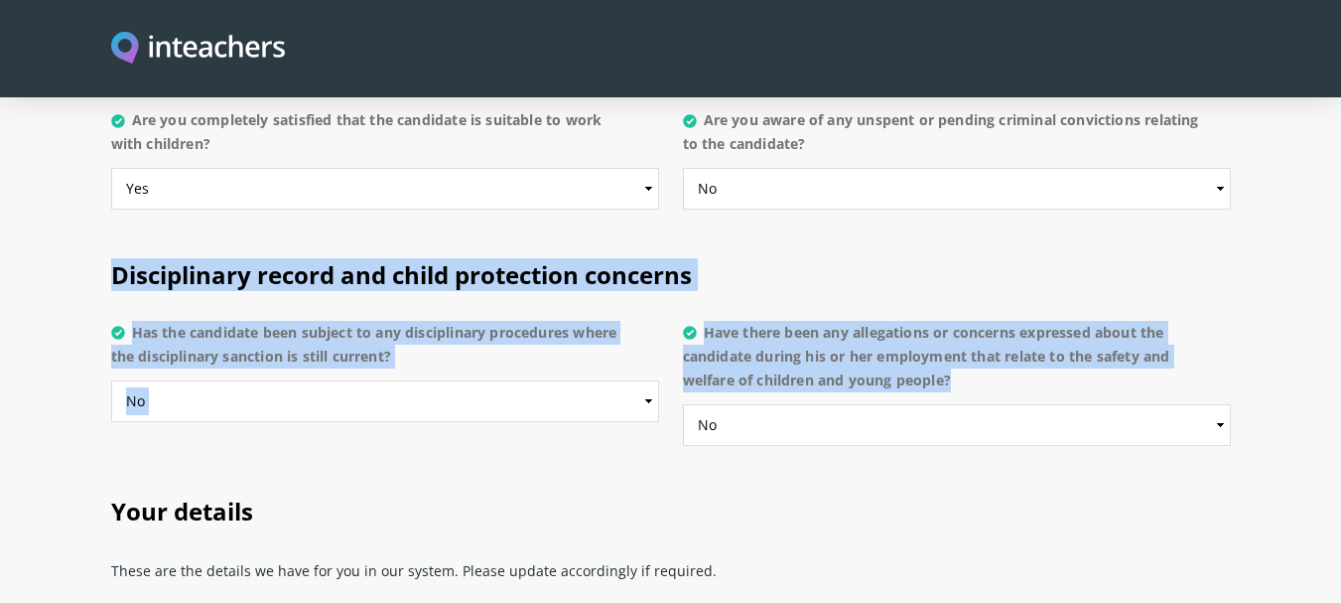
drag, startPoint x: 116, startPoint y: 217, endPoint x: 968, endPoint y: 403, distance: 871.9
click at [968, 313] on div "Disciplinary record and child protection concerns Has the candidate been subjec…" at bounding box center [671, 270] width 1120 height 83
copy div "Disciplinary record and child protection concerns Has the candidate been subjec…"
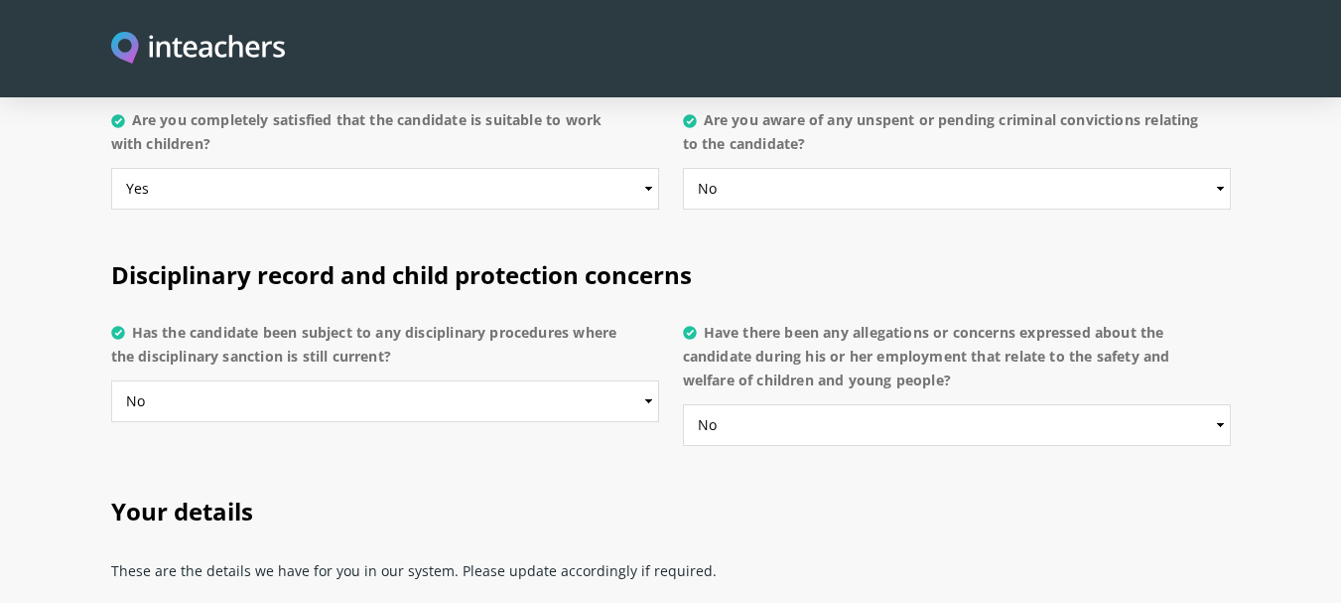
click at [528, 466] on h2 "Your details" at bounding box center [671, 507] width 1120 height 83
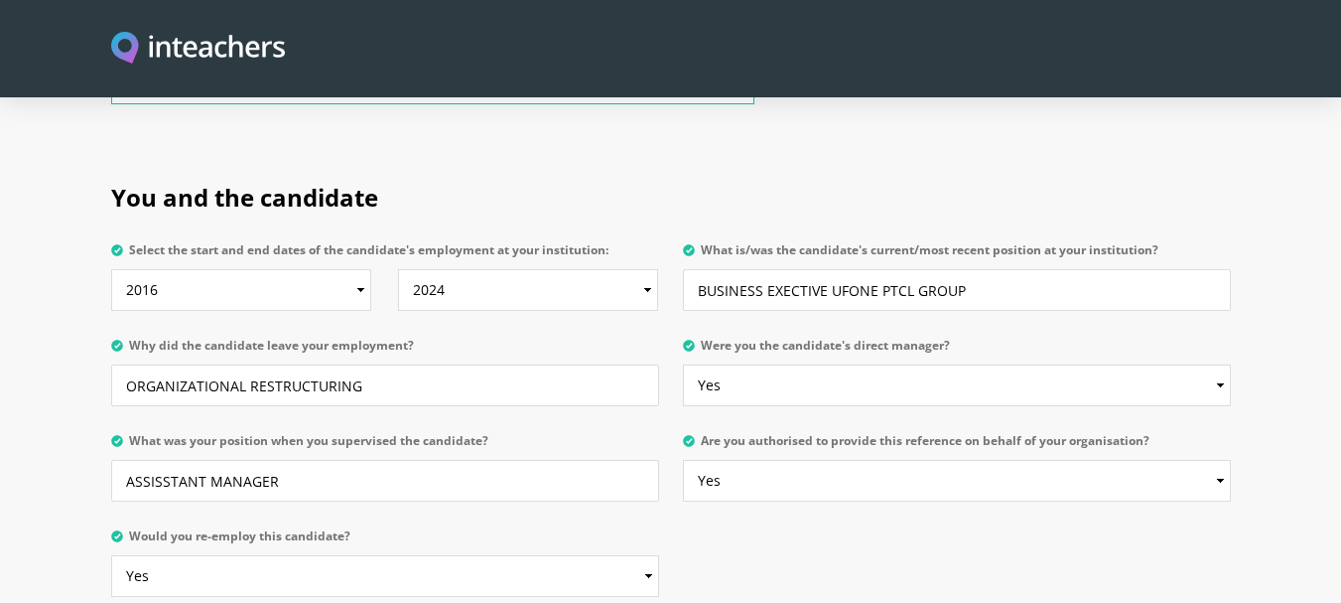
scroll to position [971, 0]
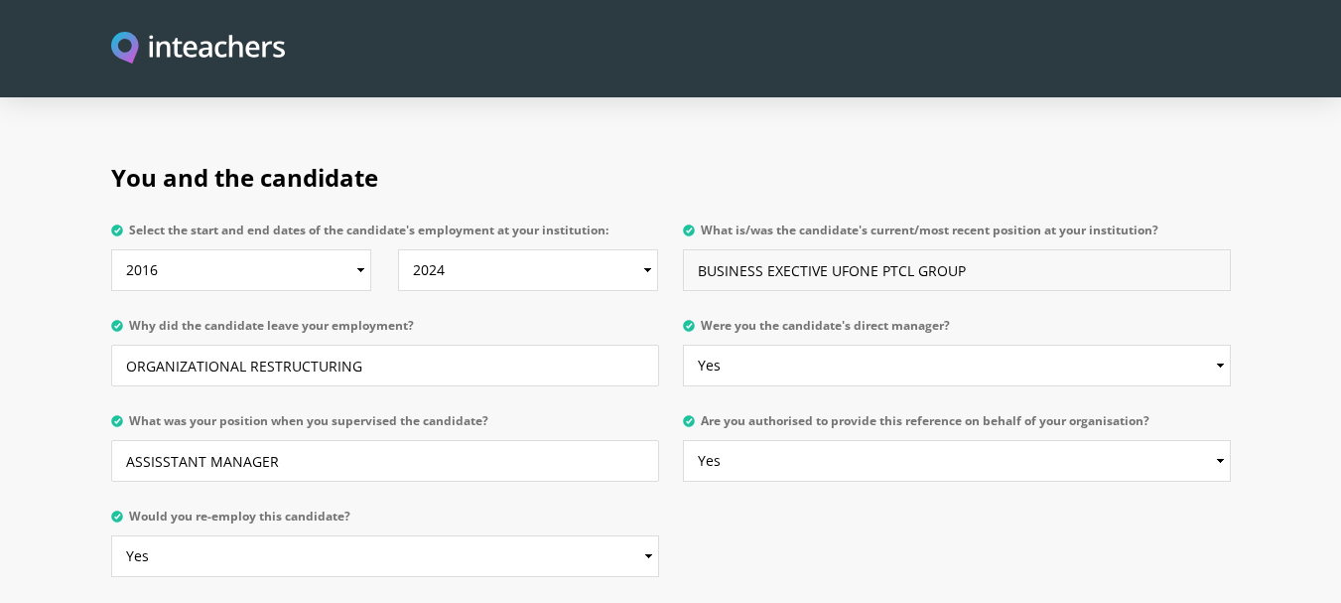
click at [797, 249] on input "BUSINESS EXECTIVE UFONE PTCL GROUP" at bounding box center [957, 270] width 548 height 42
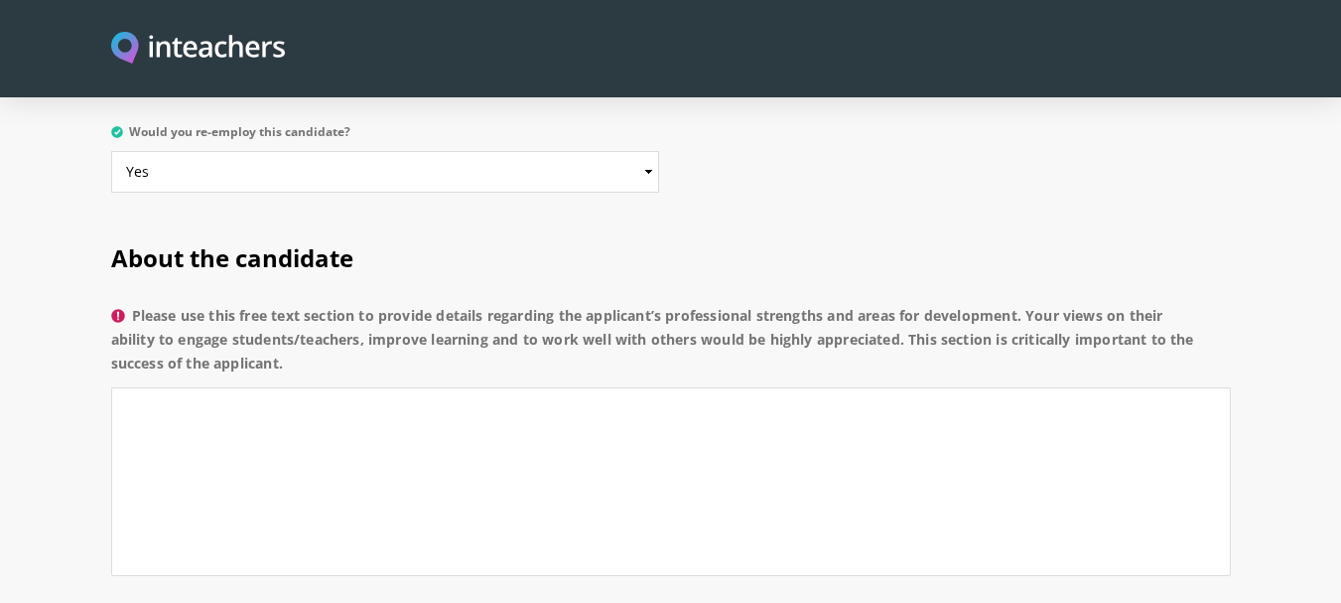
scroll to position [1395, 0]
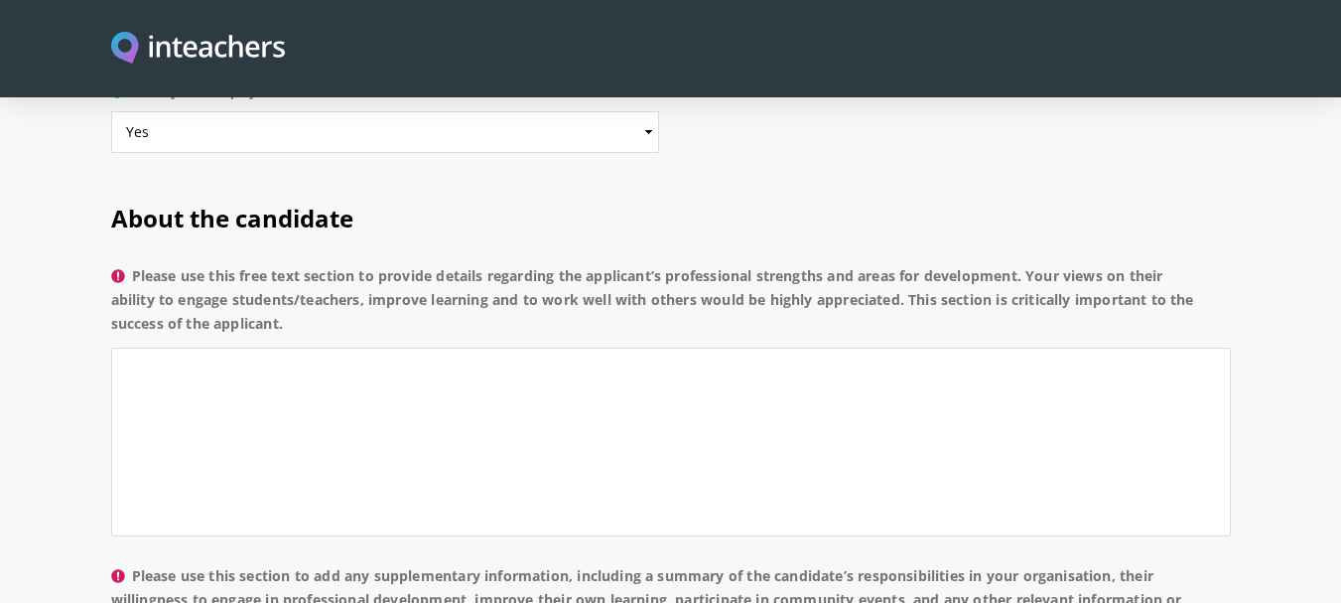
type input "BUSINESS EXECUTIVE UFONE PTCL GROUP"
drag, startPoint x: 388, startPoint y: 221, endPoint x: 411, endPoint y: 265, distance: 49.3
click at [411, 265] on label "Please use this free text section to provide details regarding the applicant’s …" at bounding box center [671, 305] width 1120 height 83
copy label "rovide details regarding the applicant’s professional strengths and areas for d…"
click at [192, 348] on textarea "Please use this free text section to provide details regarding the applicant’s …" at bounding box center [671, 442] width 1120 height 189
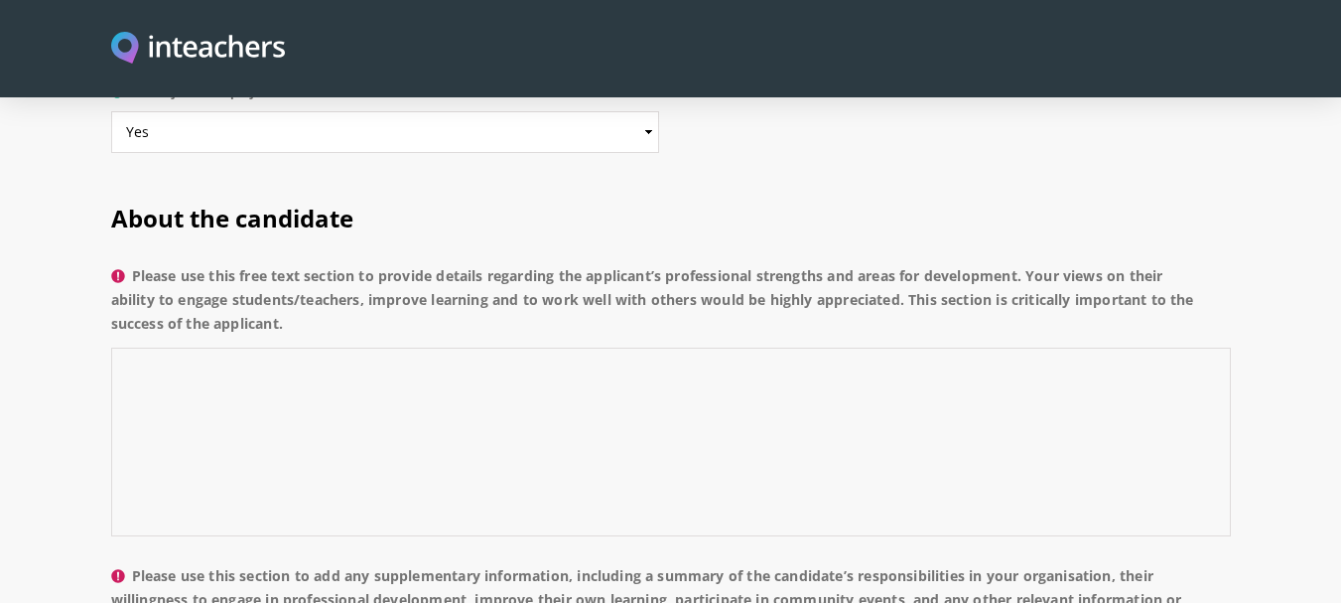
paste textarea "Loremipsumdo Sitametco Adipiscin Elits Doeiusmodt: Incidid ut laboree dolor mag…"
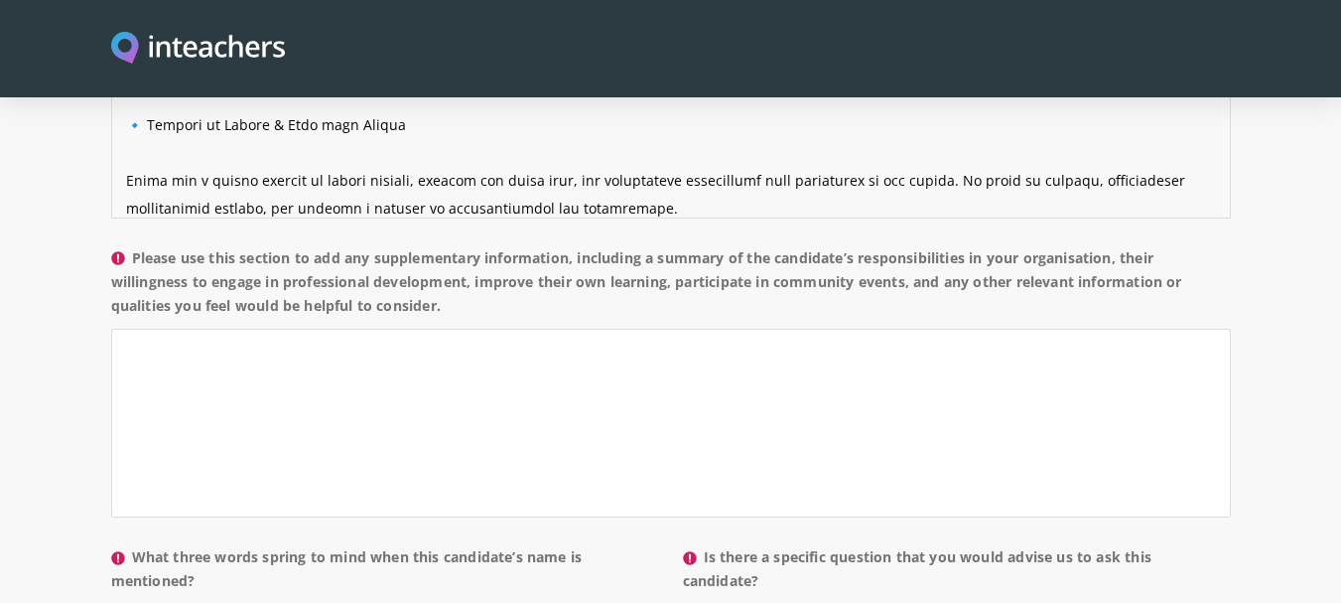
scroll to position [1752, 0]
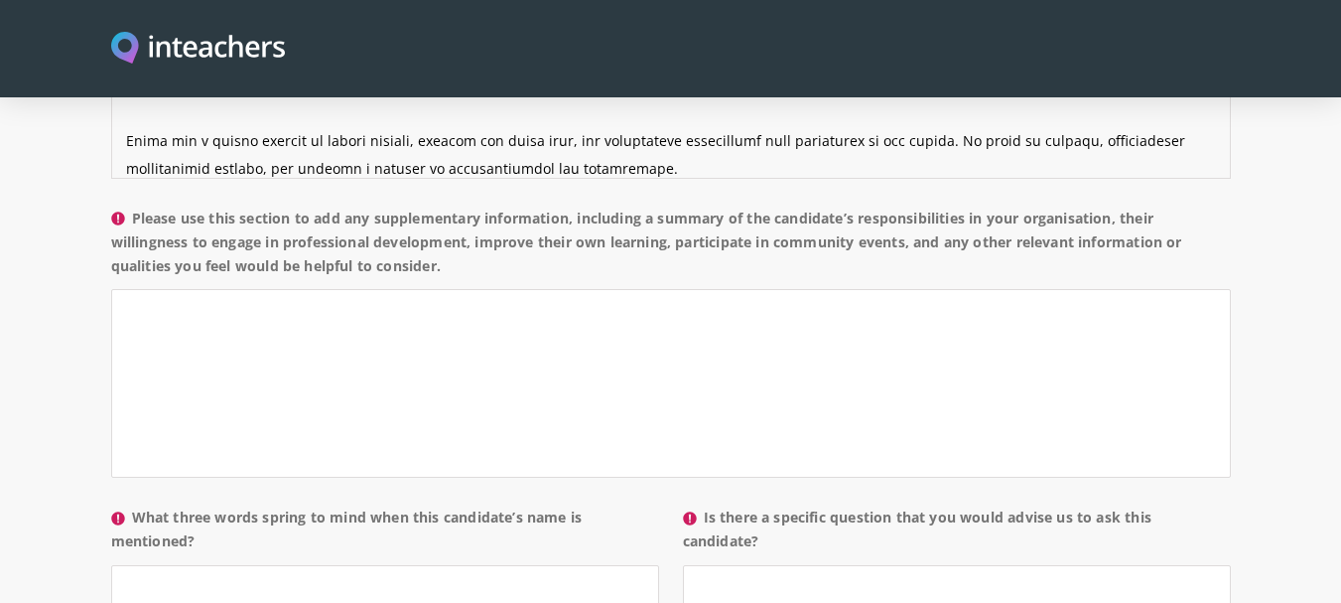
type textarea "Loremipsumdo Sitametco Adipiscin Elits Doeiusmodt: Incidid ut laboree dolor mag…"
click at [238, 289] on textarea "Please use this section to add any supplementary information, including a summa…" at bounding box center [671, 383] width 1120 height 189
click at [351, 289] on textarea "Please use this section to add any supplementary information, including a summa…" at bounding box center [671, 383] width 1120 height 189
click at [325, 289] on textarea "Please use this section to add any supplementary information, including a summa…" at bounding box center [671, 383] width 1120 height 189
paste textarea "In his role as Sales Manager, [PERSON_NAME] was responsible for overseeing sale…"
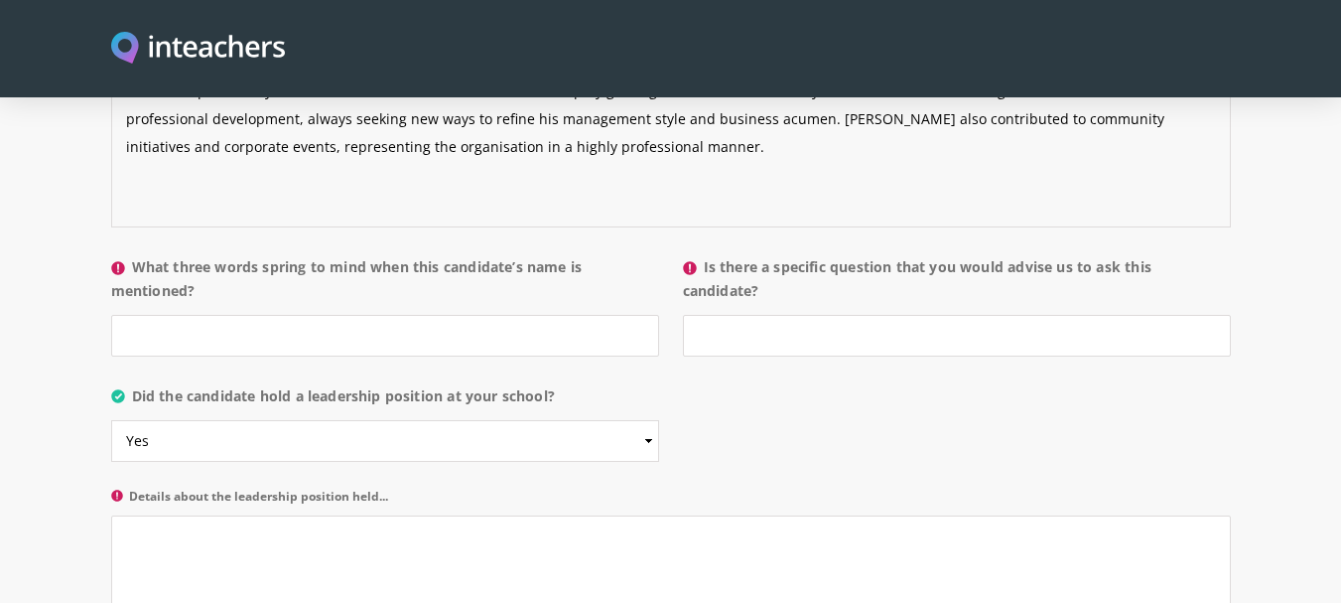
scroll to position [2013, 0]
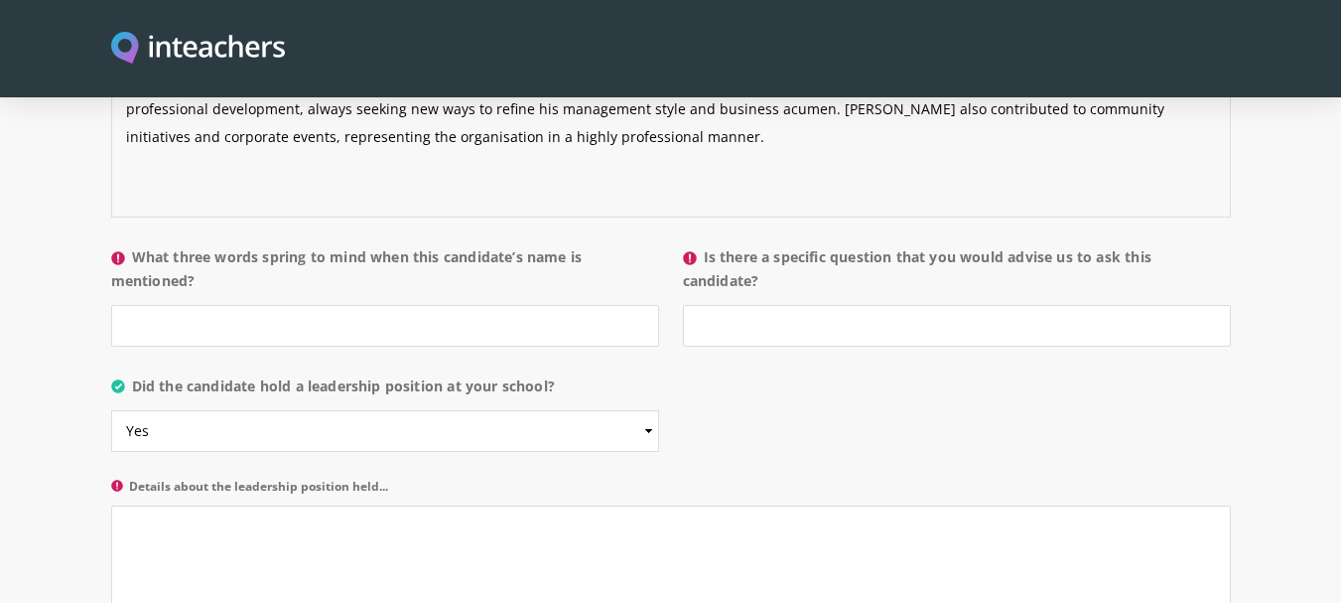
type textarea "In his role as Sales Manager, [PERSON_NAME] was responsible for overseeing sale…"
click at [765, 305] on input "Is there a specific question that you would advise us to ask this candidate?" at bounding box center [957, 326] width 548 height 42
type input "No"
click at [252, 305] on input "What three words spring to mind when this candidate’s name is mentioned?" at bounding box center [385, 326] width 548 height 42
click at [238, 505] on textarea "Details about the leadership position held..." at bounding box center [671, 599] width 1120 height 189
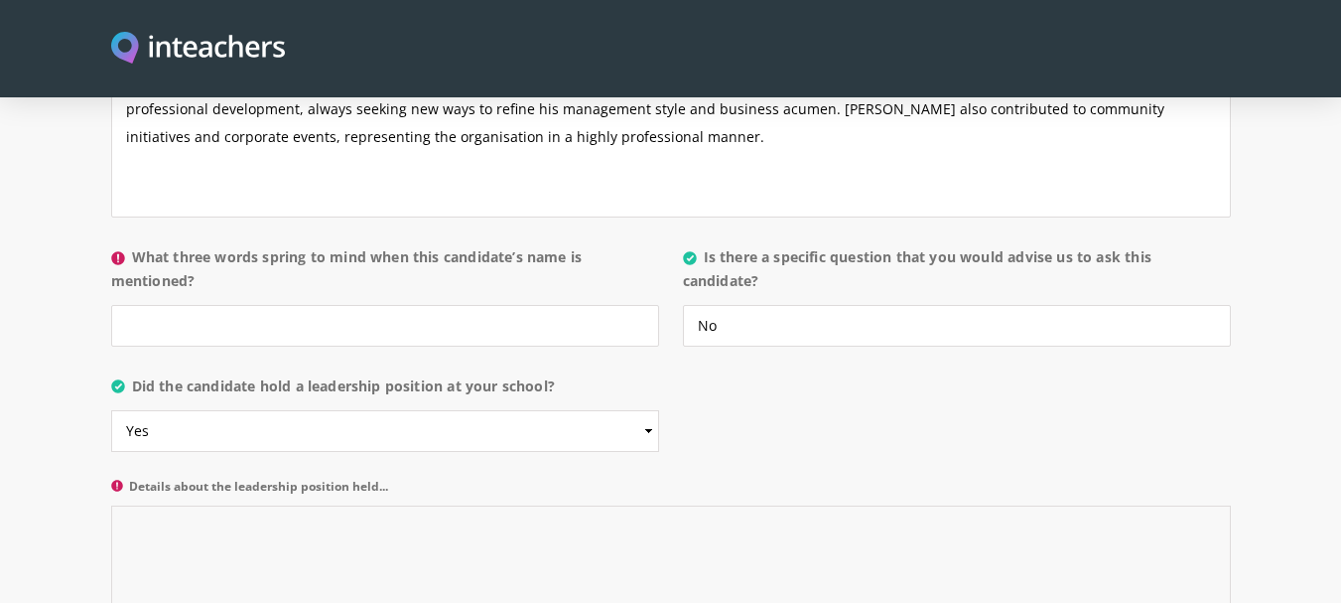
click at [253, 505] on textarea "Details about the leadership position held..." at bounding box center [671, 599] width 1120 height 189
paste textarea "As a Sales Manager in the telecom sector, [PERSON_NAME] held a key leadership p…"
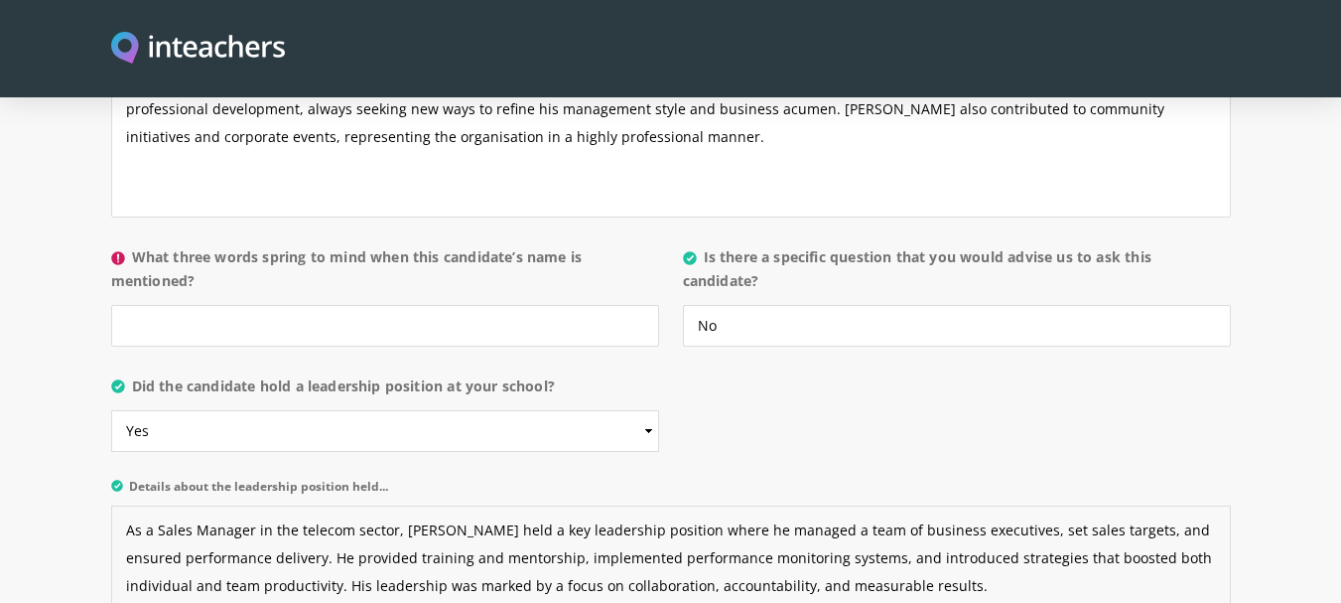
type textarea "As a Sales Manager in the telecom sector, [PERSON_NAME] held a key leadership p…"
click at [190, 305] on input "What three words spring to mind when this candidate’s name is mentioned?" at bounding box center [385, 326] width 548 height 42
paste input "Driven – Strategic – Inspiring"
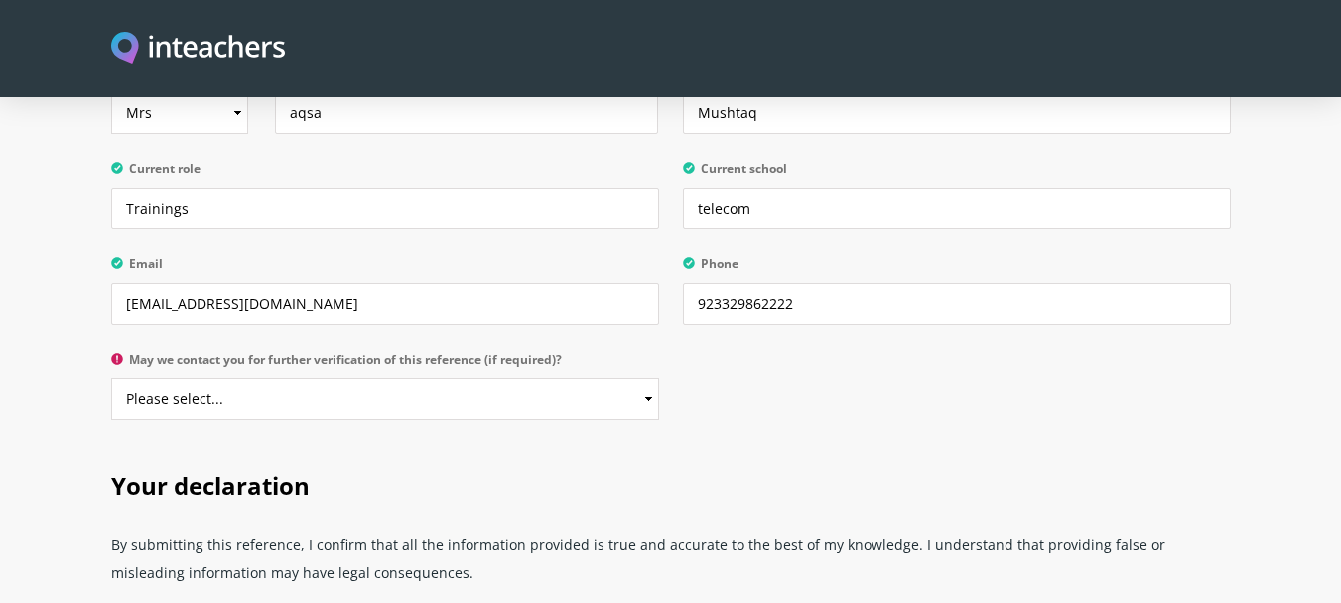
scroll to position [4736, 0]
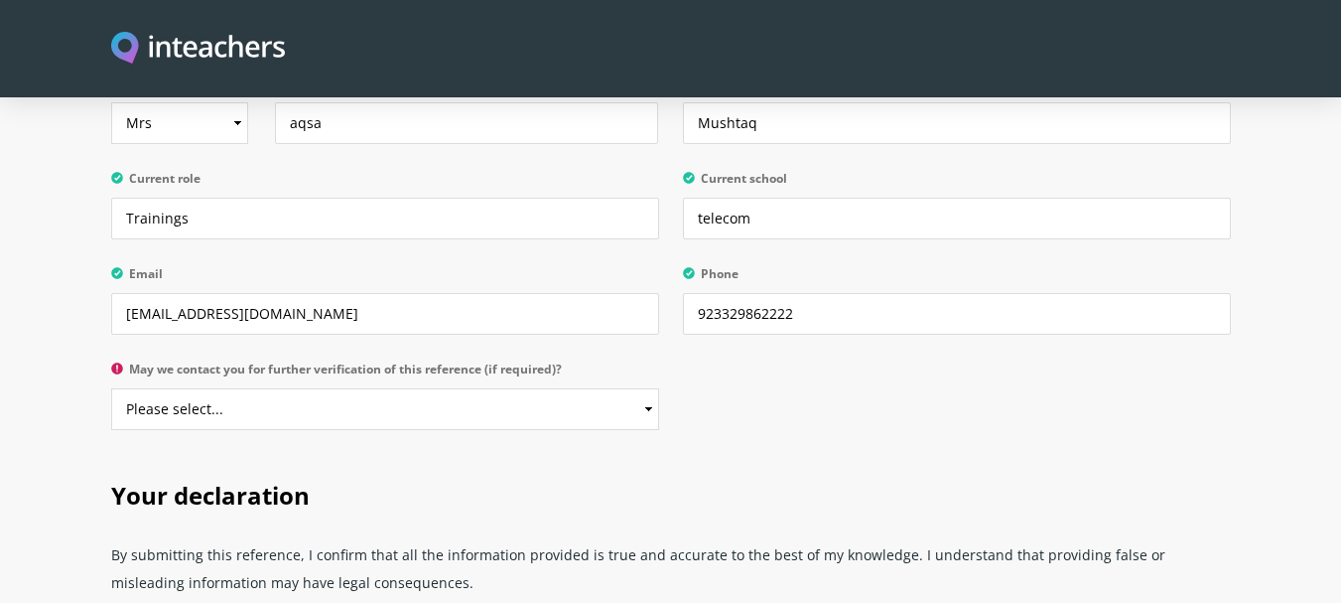
type input "Driven – Strategic – Inspiring"
click at [649, 388] on select "Please select... Yes No" at bounding box center [385, 409] width 548 height 42
select select "Yes"
click at [111, 388] on select "Please select... Yes No" at bounding box center [385, 409] width 548 height 42
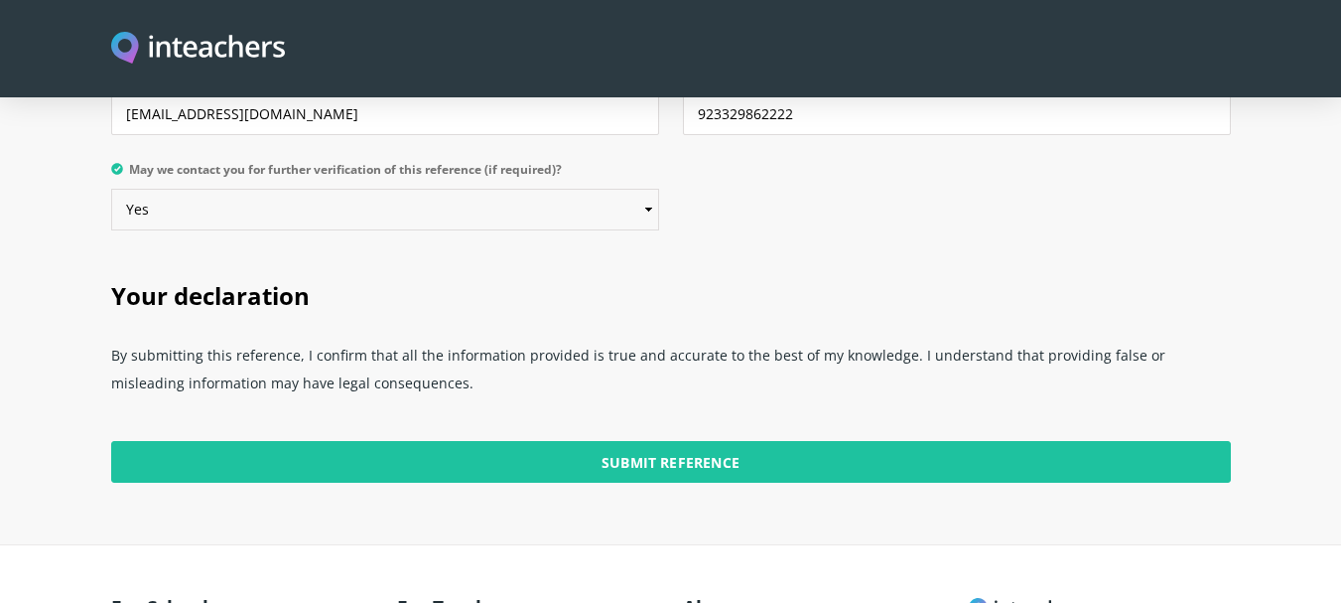
scroll to position [4946, 0]
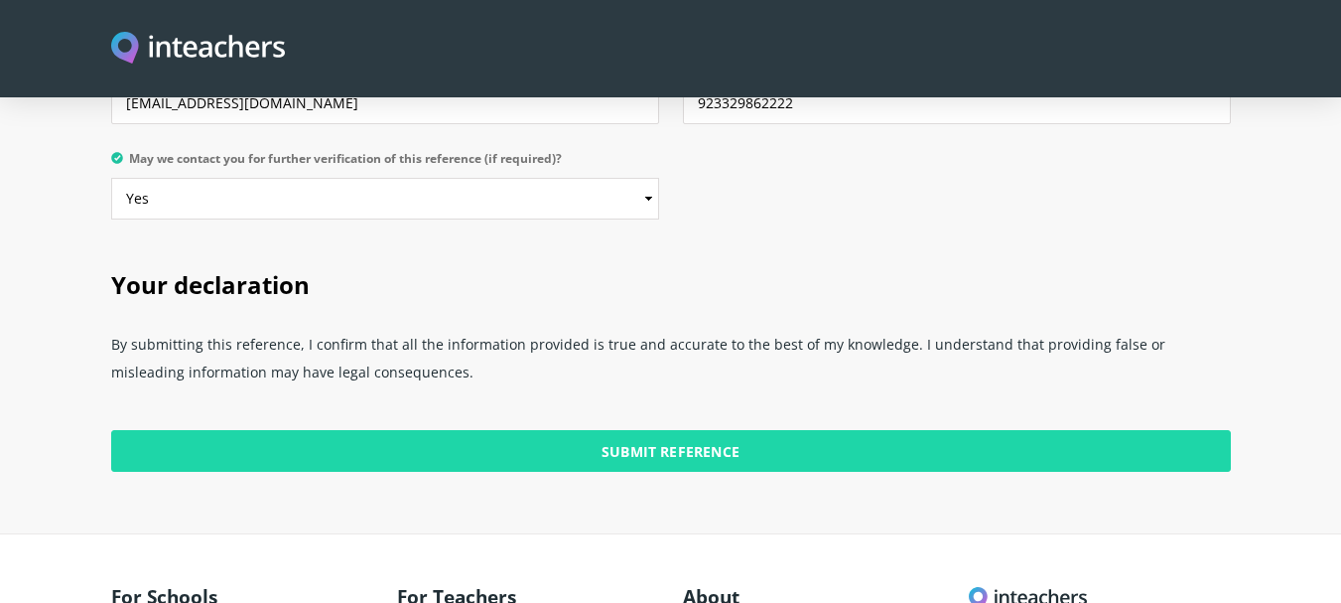
click at [729, 430] on input "Submit Reference" at bounding box center [671, 451] width 1120 height 42
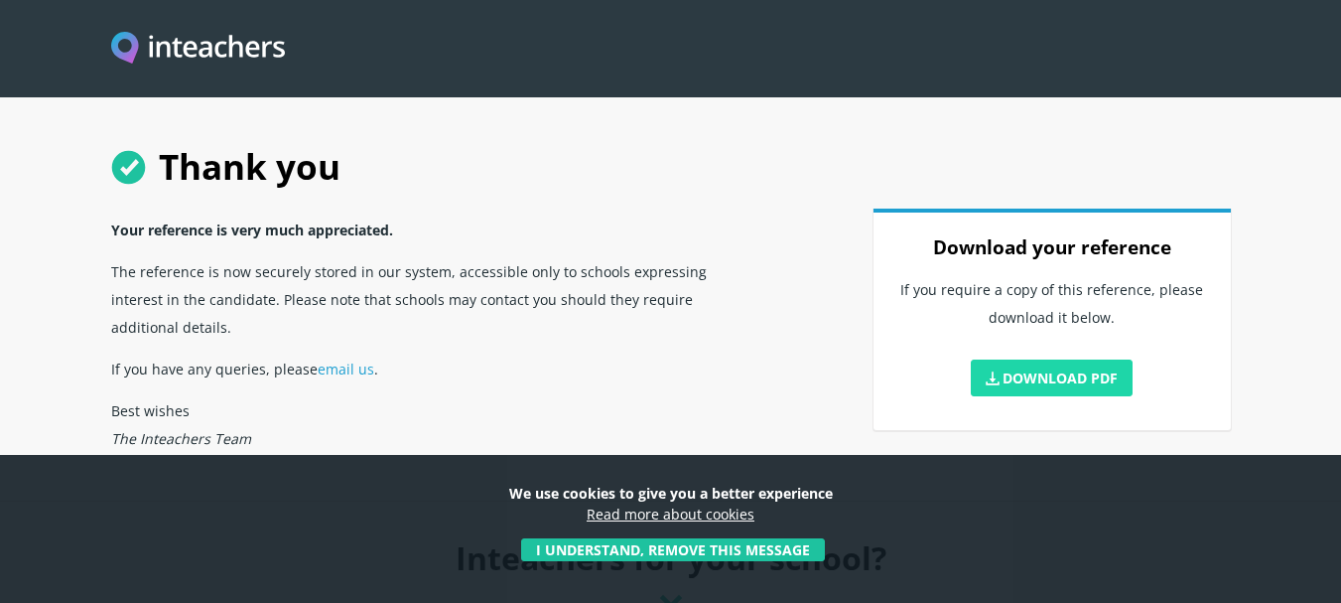
click at [1088, 370] on link "Download PDF" at bounding box center [1052, 377] width 163 height 37
click at [1040, 367] on link "Download PDF" at bounding box center [1052, 377] width 163 height 37
